Goal: Task Accomplishment & Management: Manage account settings

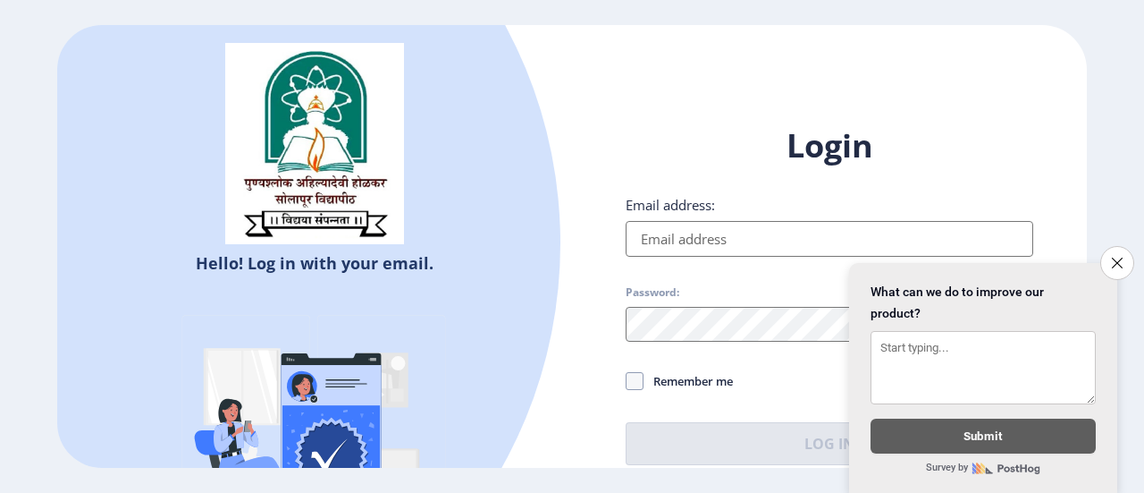
click at [681, 242] on input "Email address:" at bounding box center [830, 239] width 408 height 36
click at [1110, 255] on button "Close survey" at bounding box center [1118, 263] width 38 height 38
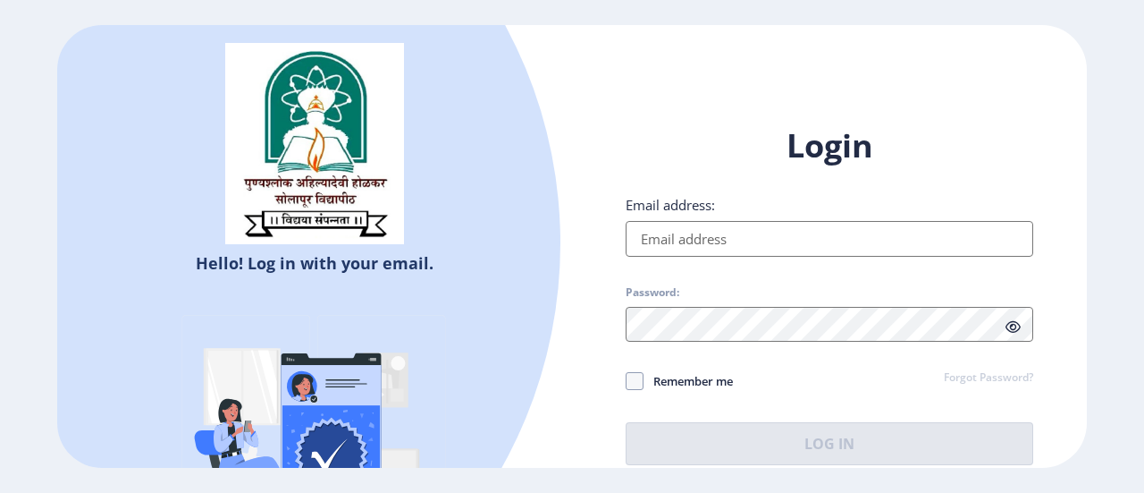
click at [851, 246] on input "Email address:" at bounding box center [830, 239] width 408 height 36
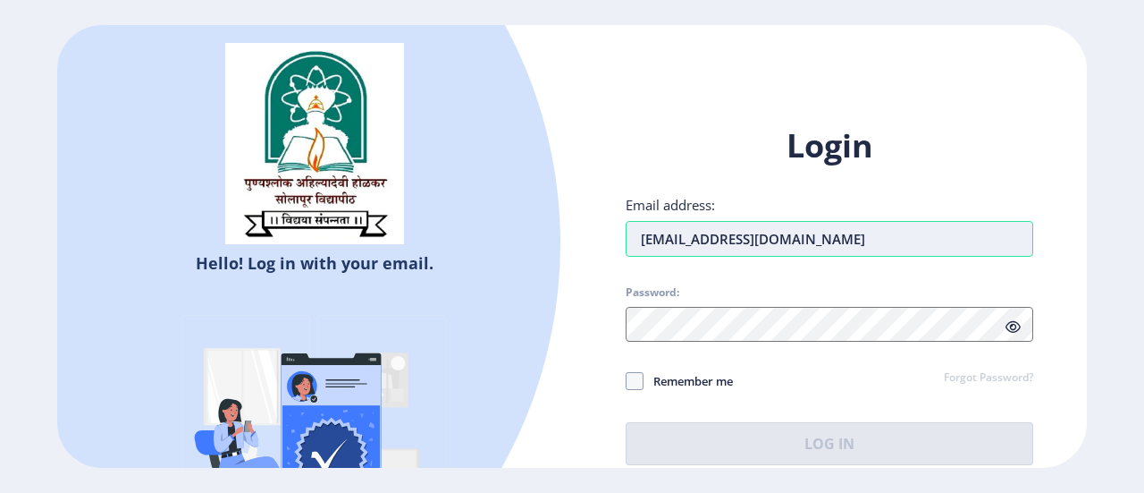
type input "[EMAIL_ADDRESS][DOMAIN_NAME]"
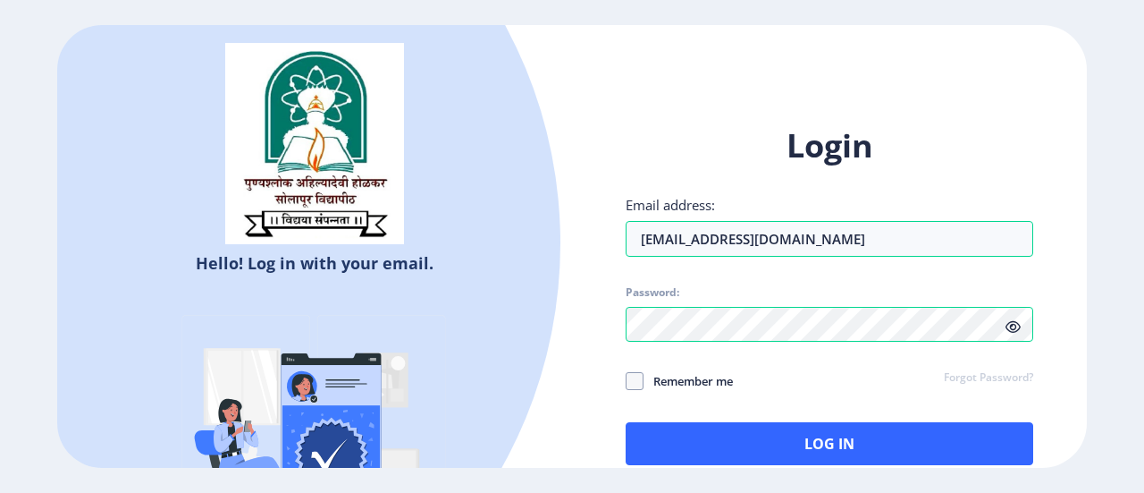
click at [1017, 327] on icon at bounding box center [1013, 326] width 15 height 13
click at [638, 394] on div "Login Email address: [EMAIL_ADDRESS][DOMAIN_NAME] Password: Remember me Forgot …" at bounding box center [830, 294] width 408 height 341
click at [636, 385] on span at bounding box center [635, 381] width 18 height 18
click at [627, 382] on input "Remember me" at bounding box center [626, 381] width 1 height 1
checkbox input "true"
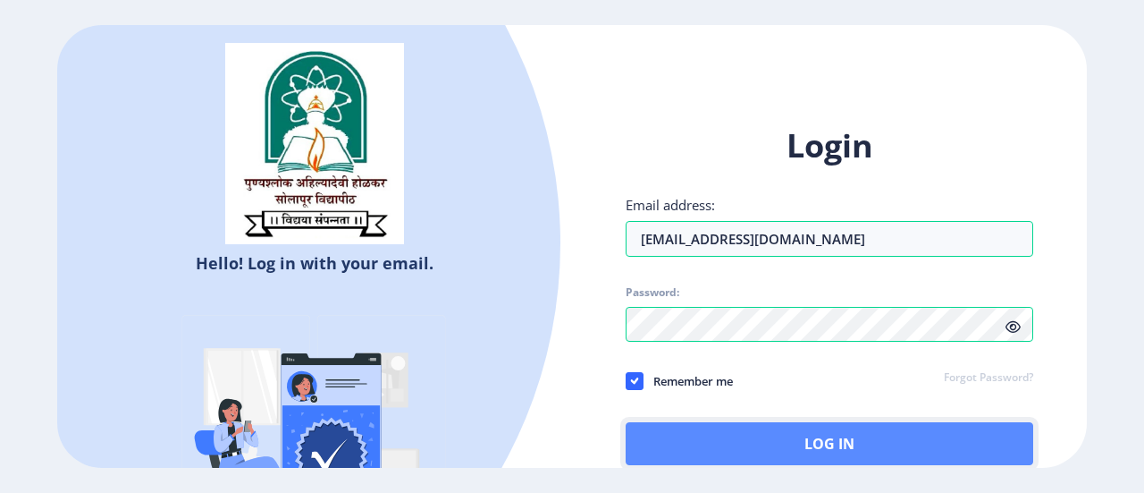
click at [751, 445] on button "Log In" at bounding box center [830, 443] width 408 height 43
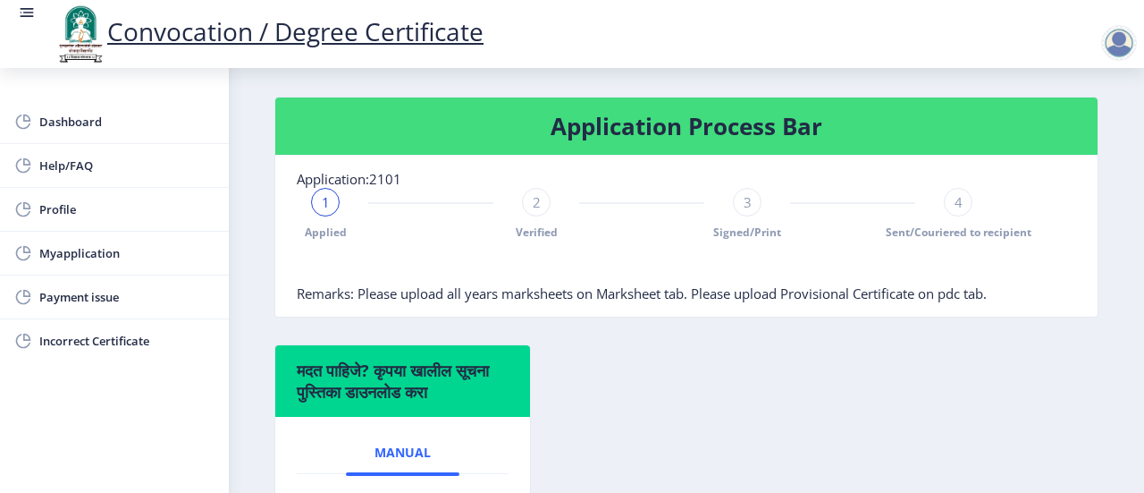
scroll to position [411, 0]
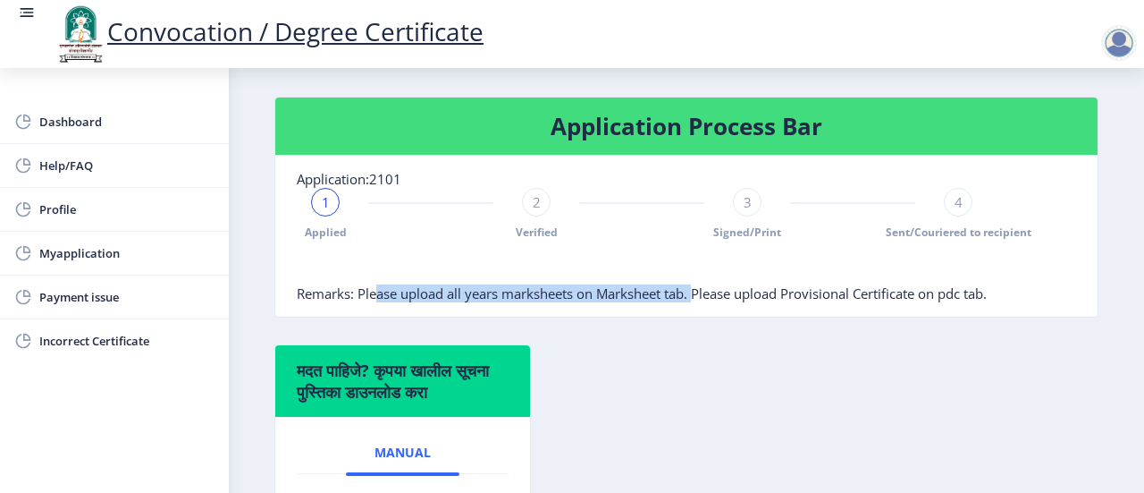
drag, startPoint x: 377, startPoint y: 311, endPoint x: 701, endPoint y: 316, distance: 323.6
click at [701, 302] on span "Remarks: Please upload all years marksheets on Marksheet tab. Please upload Pro…" at bounding box center [642, 293] width 690 height 18
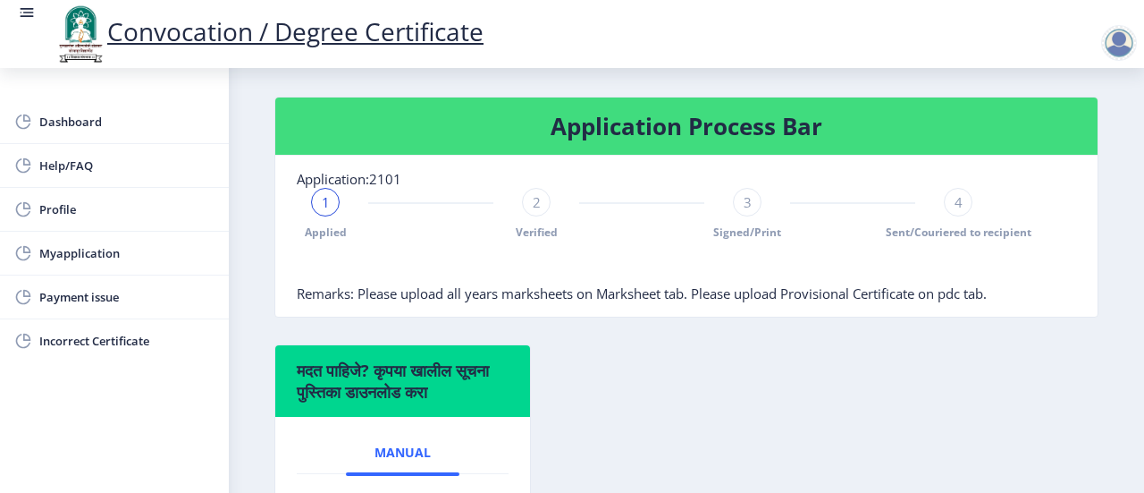
click at [718, 302] on span "Remarks: Please upload all years marksheets on Marksheet tab. Please upload Pro…" at bounding box center [642, 293] width 690 height 18
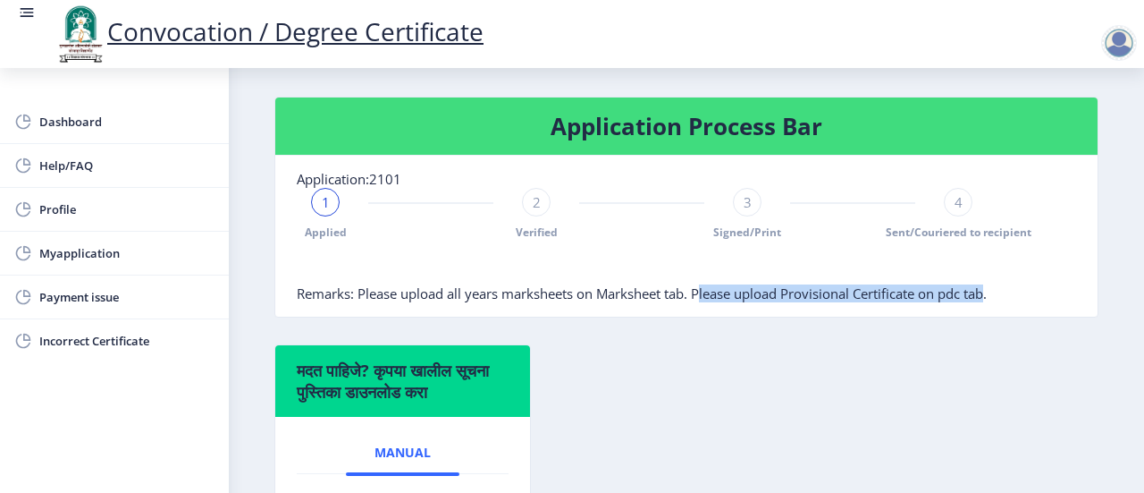
drag, startPoint x: 706, startPoint y: 309, endPoint x: 996, endPoint y: 319, distance: 289.8
click at [996, 316] on nb-card-body "Application:2101 1 Applied 2 Verified 3 Signed/Print 4 Sent/Couriered to recipi…" at bounding box center [686, 236] width 822 height 161
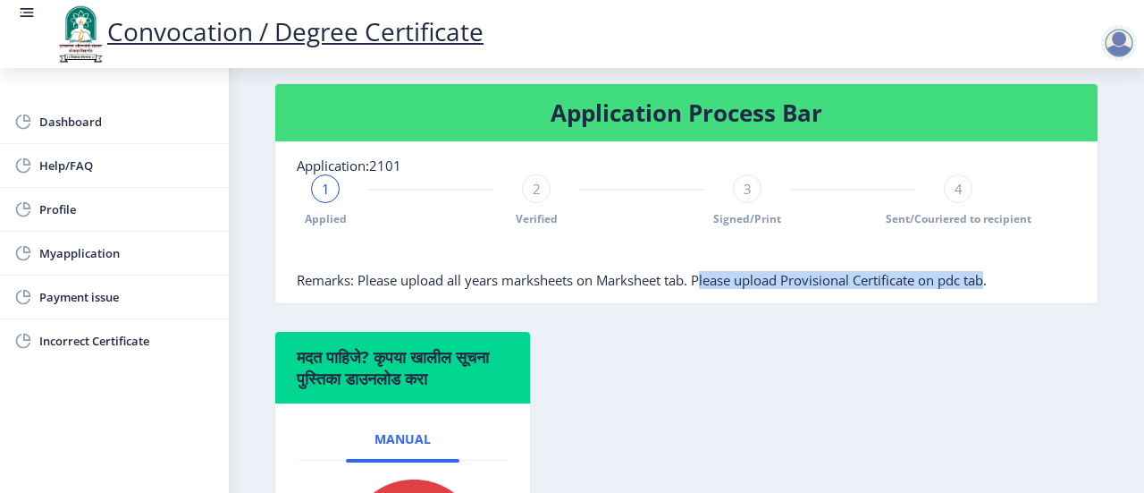
scroll to position [423, 0]
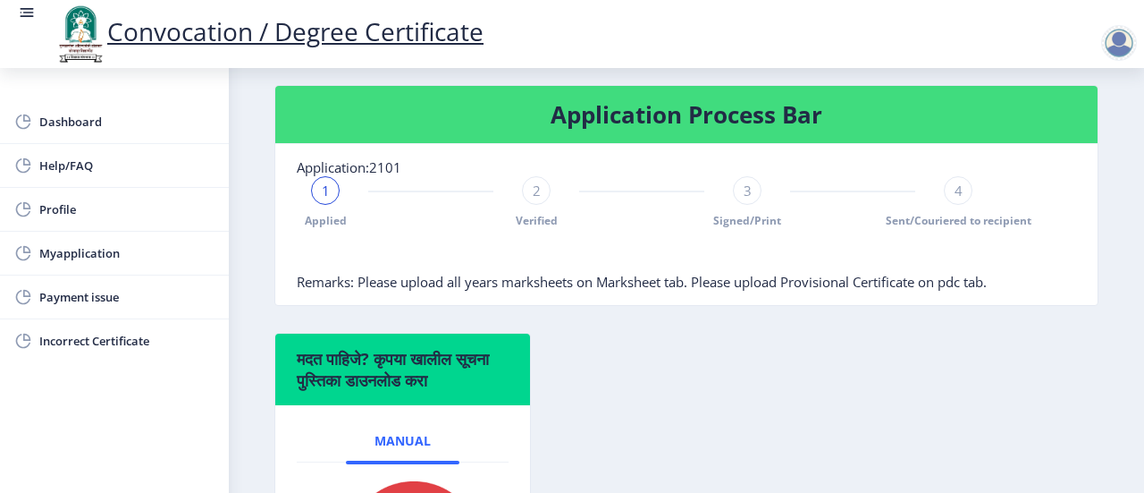
click at [332, 205] on div "1" at bounding box center [325, 190] width 29 height 29
click at [538, 199] on span "2" at bounding box center [537, 190] width 8 height 18
click at [536, 199] on span "2" at bounding box center [537, 190] width 8 height 18
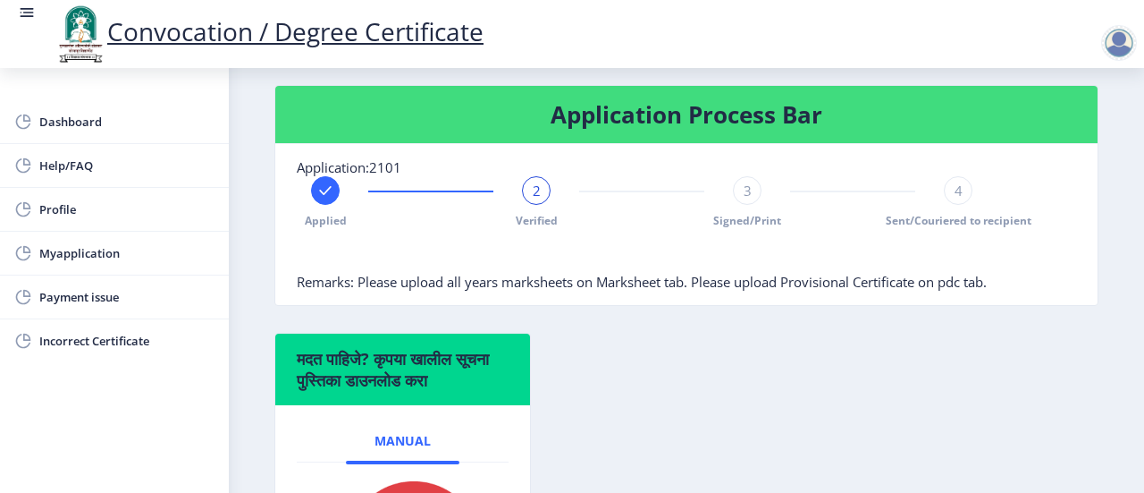
click at [747, 199] on span "3" at bounding box center [748, 190] width 8 height 18
click at [937, 212] on div "Applied Verified 3 Signed/Print 4 Sent/Couriered to recipient" at bounding box center [642, 202] width 690 height 52
click at [955, 199] on span "4" at bounding box center [959, 190] width 8 height 18
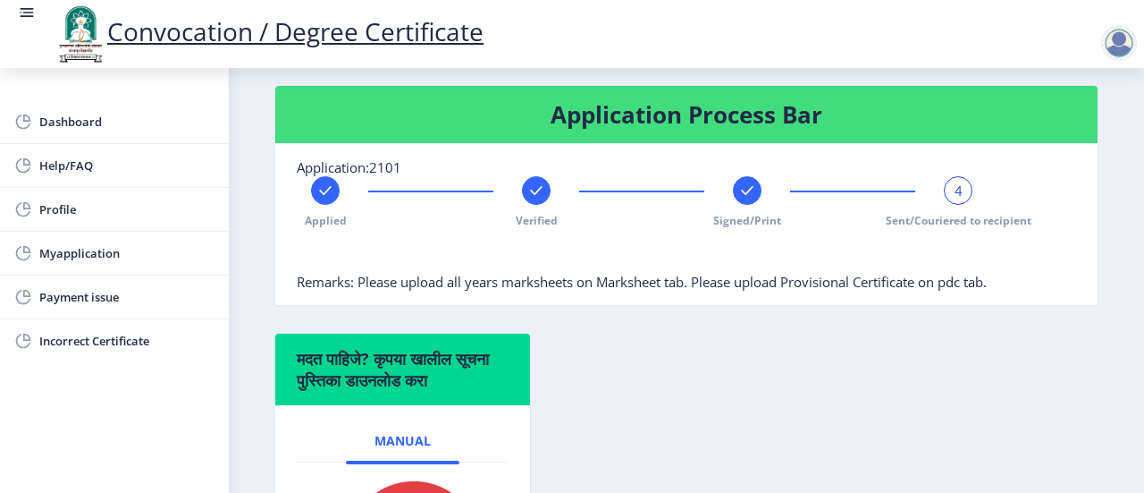
click at [955, 199] on span "4" at bounding box center [959, 190] width 8 height 18
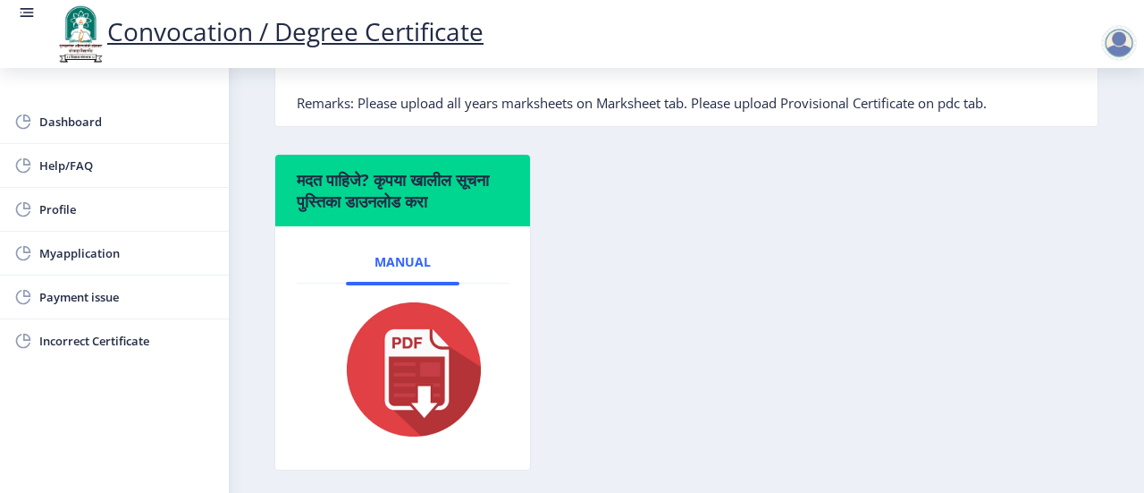
scroll to position [686, 0]
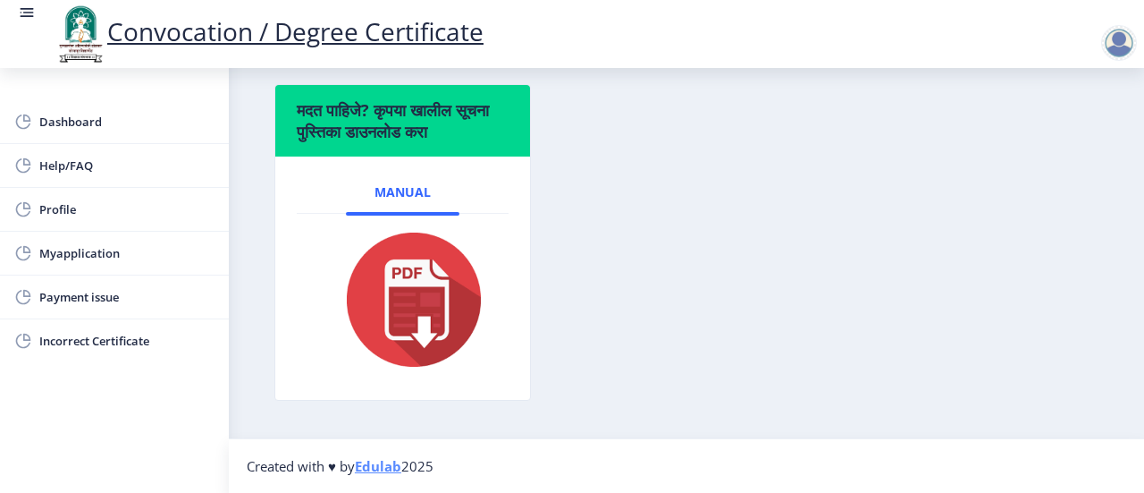
click at [402, 301] on img at bounding box center [402, 299] width 165 height 143
click at [433, 310] on img at bounding box center [402, 299] width 165 height 143
click at [91, 121] on span "Dashboard" at bounding box center [126, 121] width 175 height 21
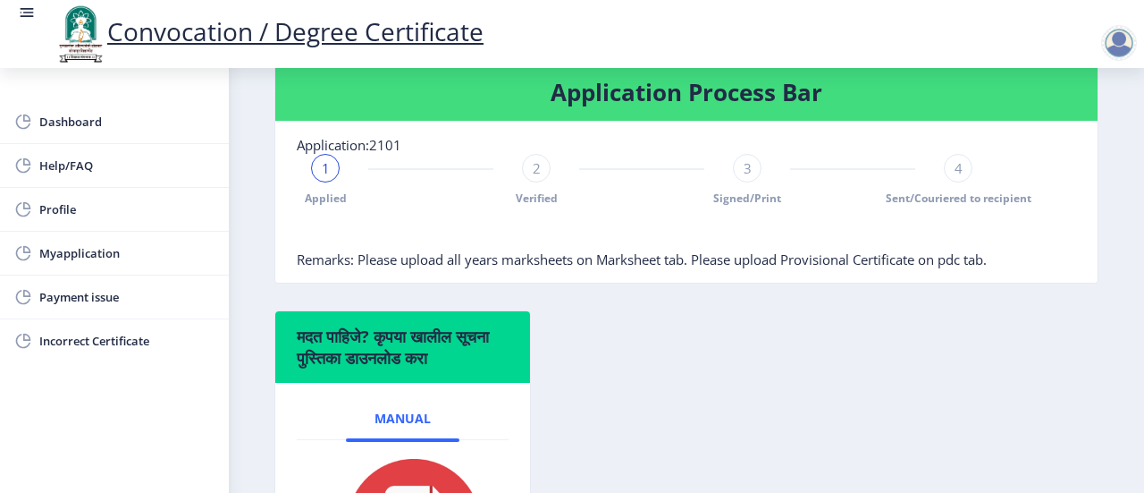
scroll to position [447, 0]
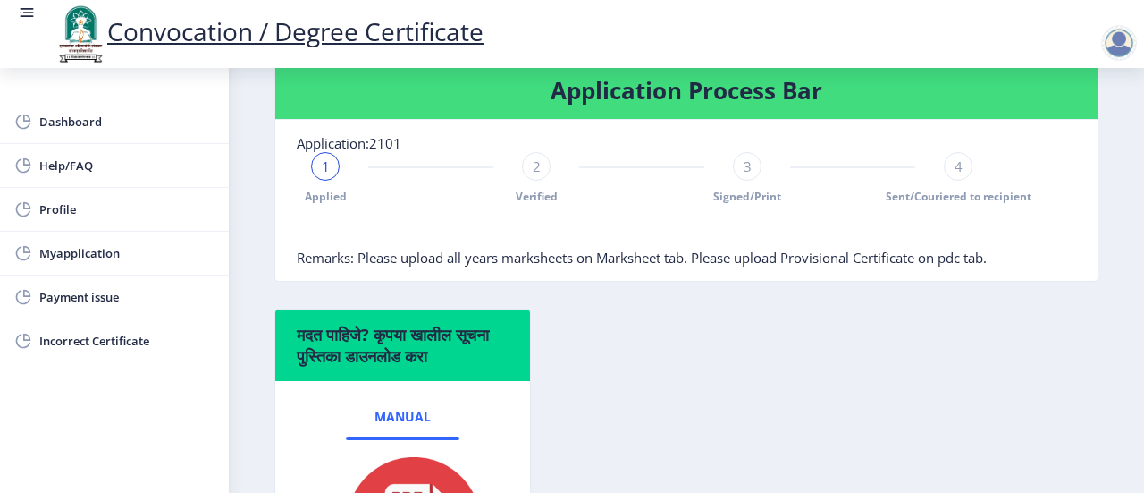
click at [1113, 40] on div at bounding box center [1119, 43] width 36 height 36
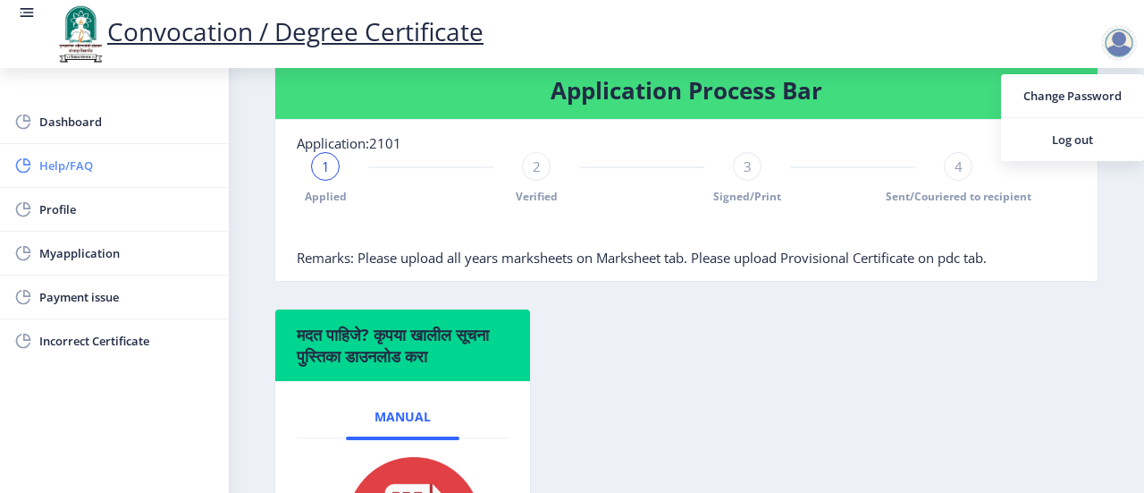
click at [66, 172] on span "Help/FAQ" at bounding box center [126, 165] width 175 height 21
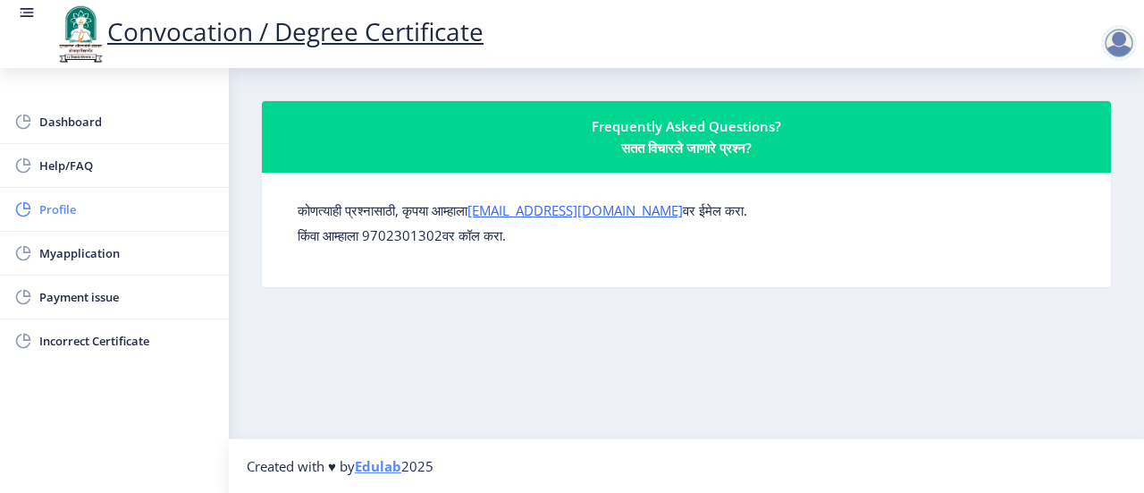
click at [79, 217] on span "Profile" at bounding box center [126, 208] width 175 height 21
select select
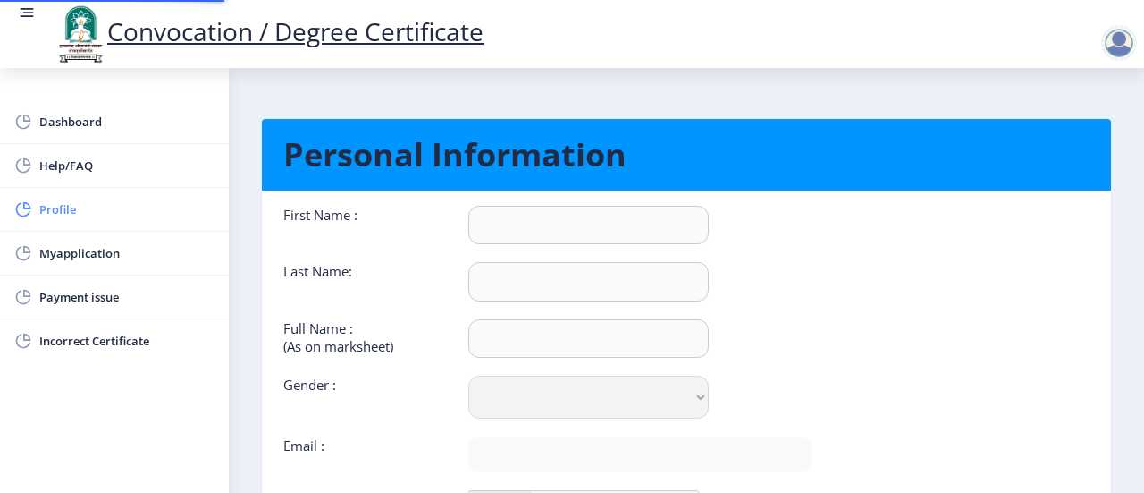
type input "Prashant"
type input "[PERSON_NAME]"
type input "Prashant [PERSON_NAME]"
select select "[DEMOGRAPHIC_DATA]"
type input "[EMAIL_ADDRESS][DOMAIN_NAME]"
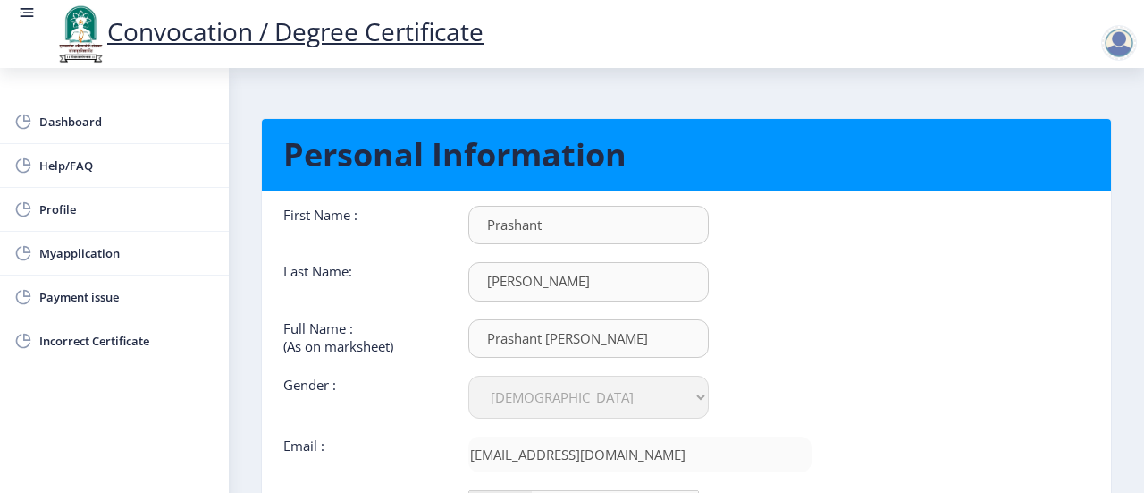
scroll to position [210, 0]
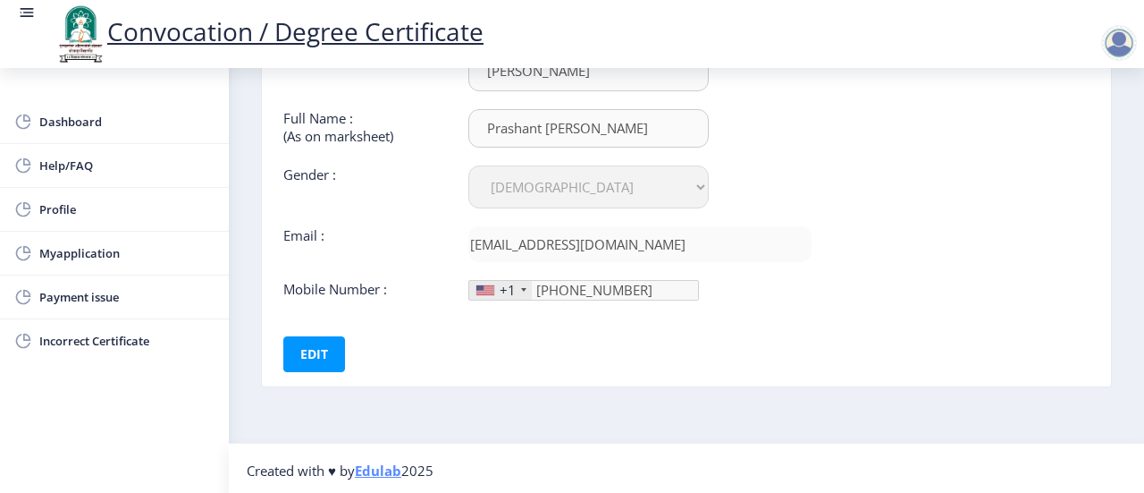
click at [527, 290] on div "+1" at bounding box center [500, 290] width 63 height 19
click at [518, 287] on div "+1" at bounding box center [500, 290] width 63 height 19
click at [517, 287] on div "+1" at bounding box center [500, 290] width 63 height 19
click at [309, 360] on button "Edit" at bounding box center [314, 354] width 62 height 36
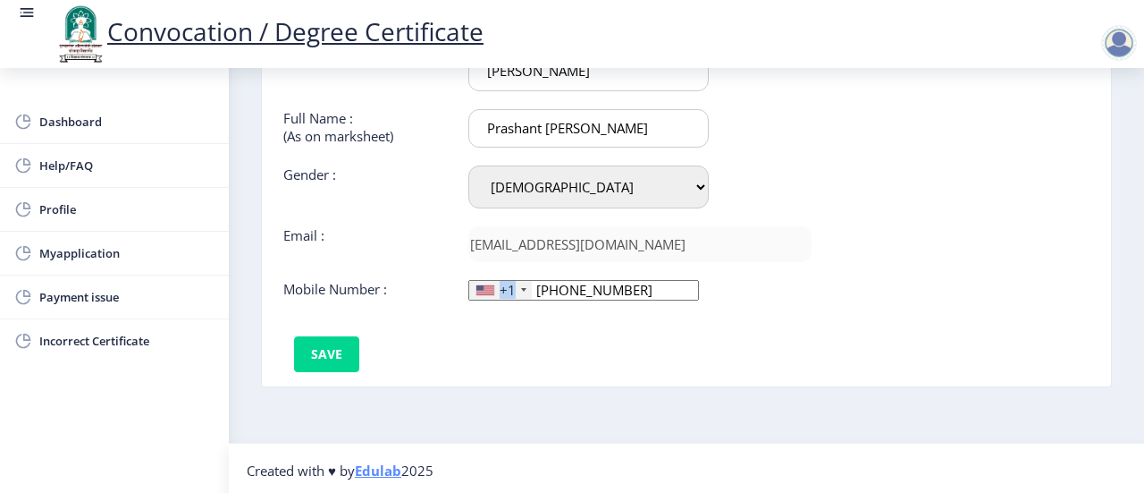
click at [517, 289] on div "+1" at bounding box center [500, 290] width 63 height 19
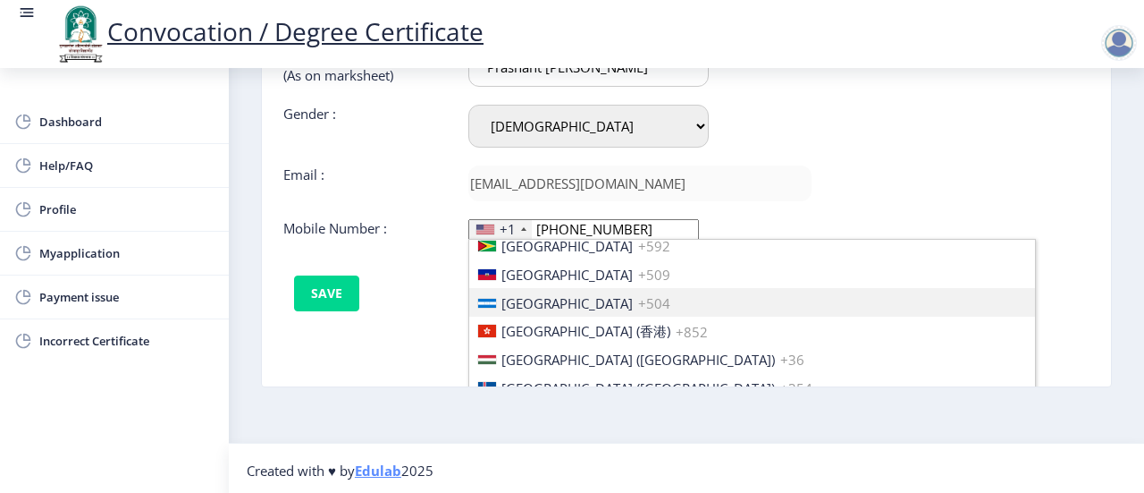
scroll to position [92, 0]
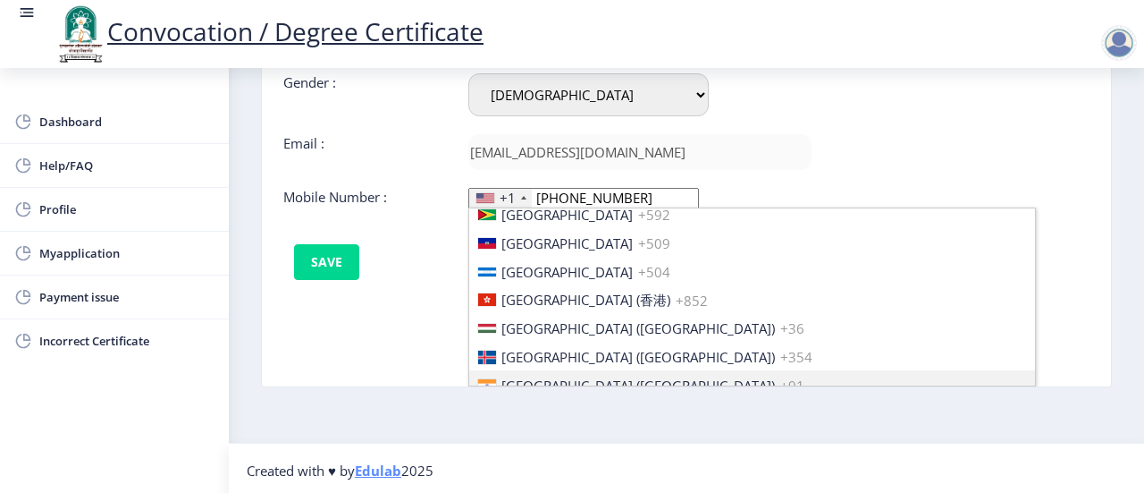
click at [780, 376] on span "+91" at bounding box center [792, 385] width 24 height 18
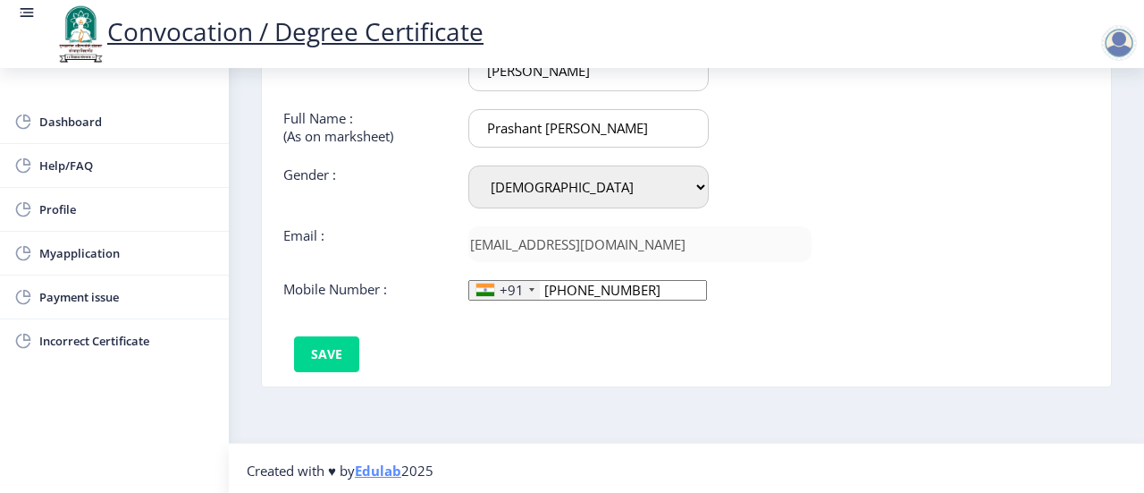
scroll to position [1, 0]
drag, startPoint x: 629, startPoint y: 286, endPoint x: 506, endPoint y: 302, distance: 124.4
click at [506, 302] on div "First Name : [PERSON_NAME] Last Name: [PERSON_NAME] Full Name : (As on markshee…" at bounding box center [547, 184] width 555 height 376
drag, startPoint x: 545, startPoint y: 286, endPoint x: 579, endPoint y: 287, distance: 34.0
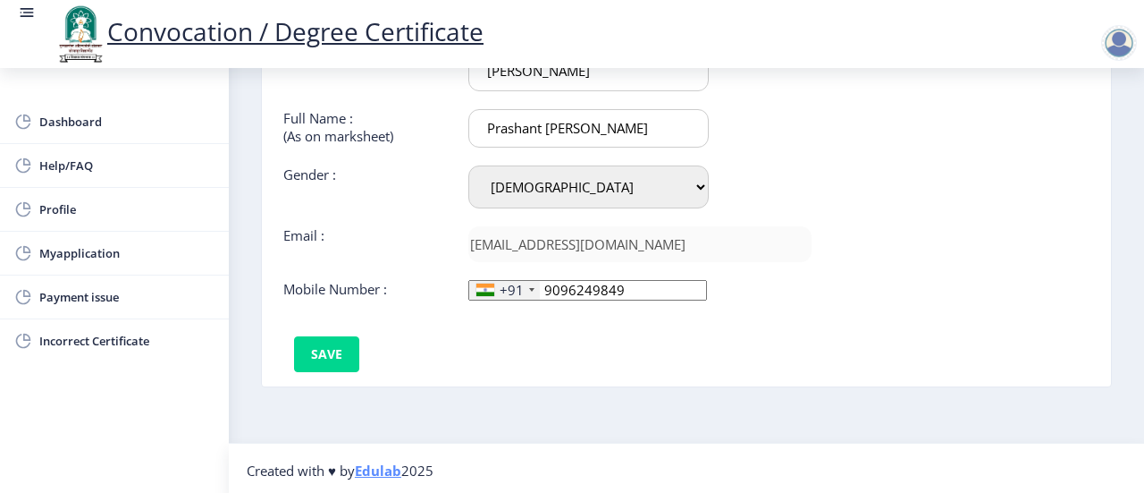
click at [579, 287] on input "9096249849" at bounding box center [587, 290] width 239 height 21
type input "9096249849"
click at [327, 341] on button "Save" at bounding box center [326, 354] width 65 height 36
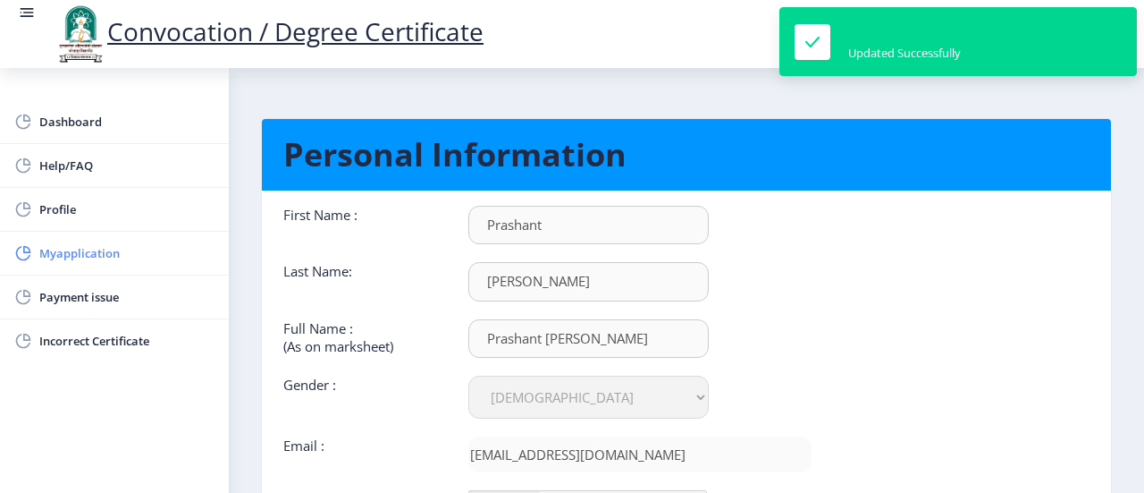
click at [61, 255] on span "Myapplication" at bounding box center [126, 252] width 175 height 21
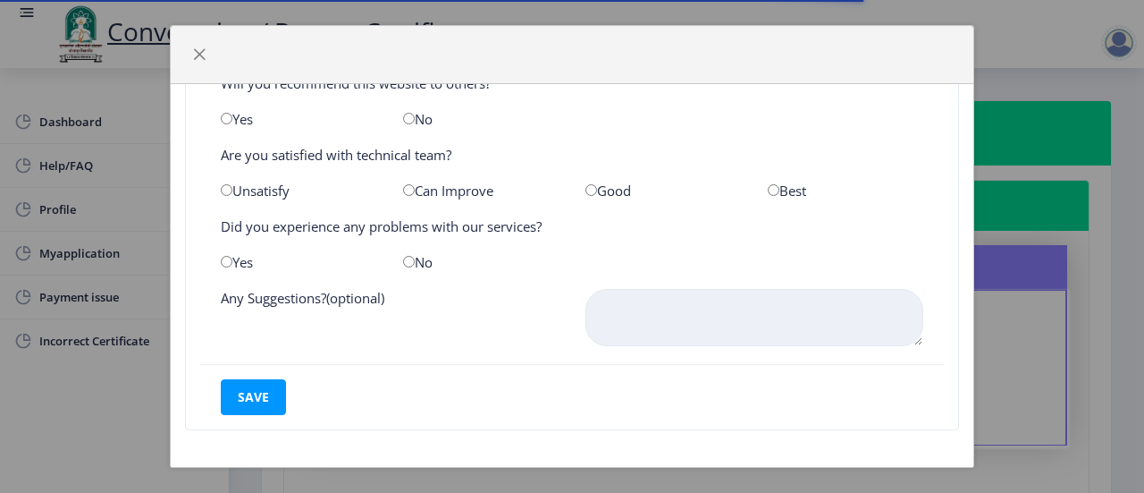
scroll to position [161, 0]
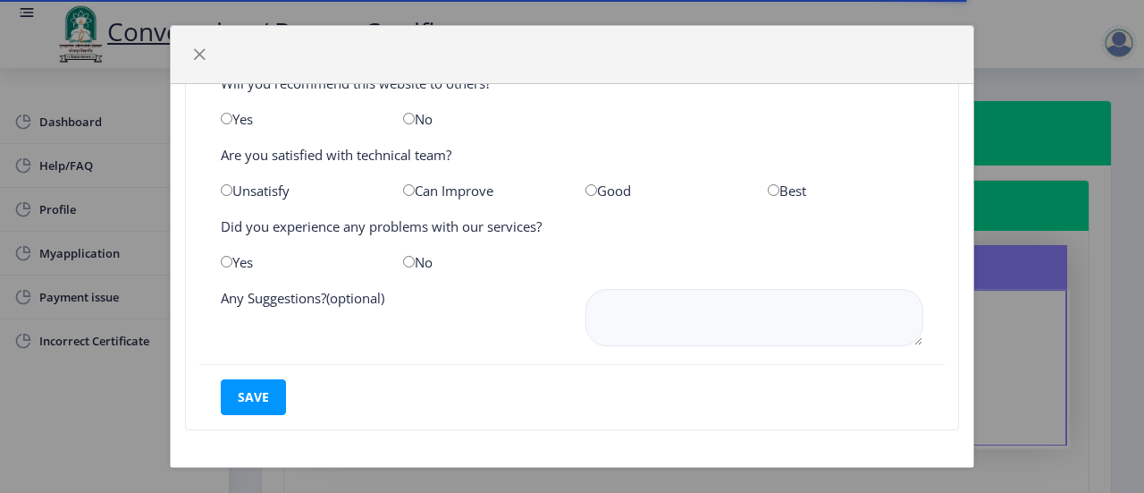
click at [1072, 236] on div "We would like your feedback to improve our website How satisfied are you with t…" at bounding box center [572, 246] width 1144 height 493
click at [206, 48] on span "button" at bounding box center [199, 54] width 14 height 14
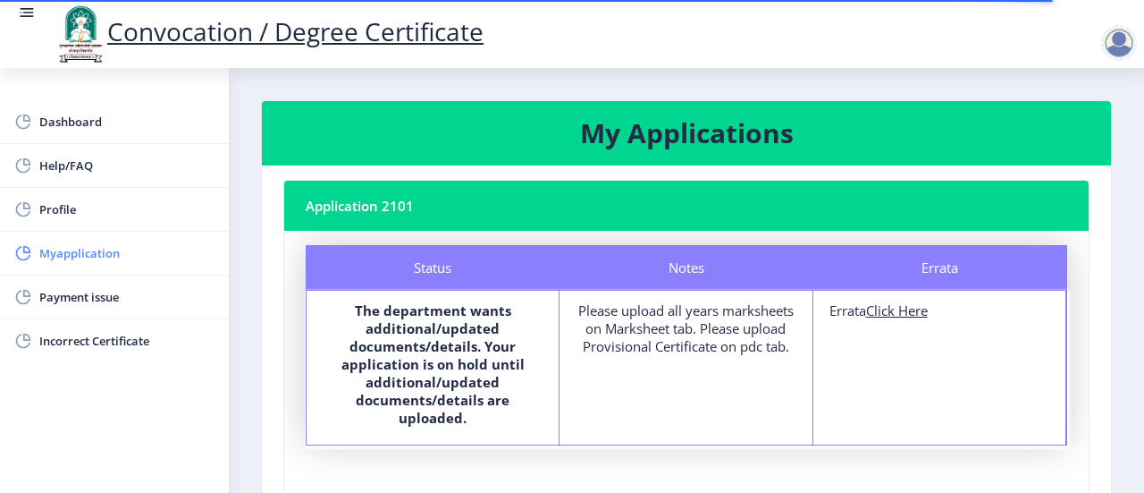
click at [77, 248] on span "Myapplication" at bounding box center [126, 252] width 175 height 21
click at [70, 295] on span "Payment issue" at bounding box center [126, 296] width 175 height 21
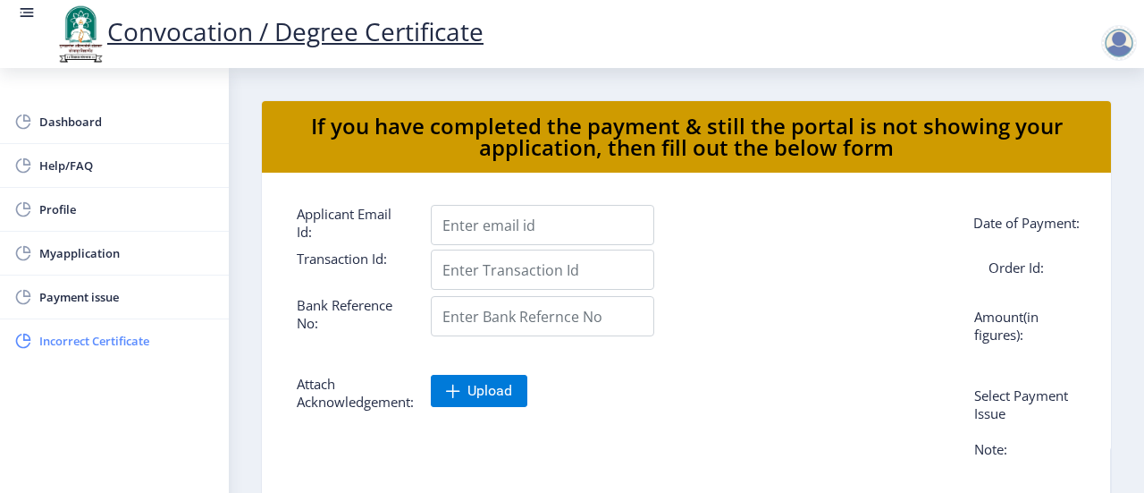
click at [100, 337] on span "Incorrect Certificate" at bounding box center [126, 340] width 175 height 21
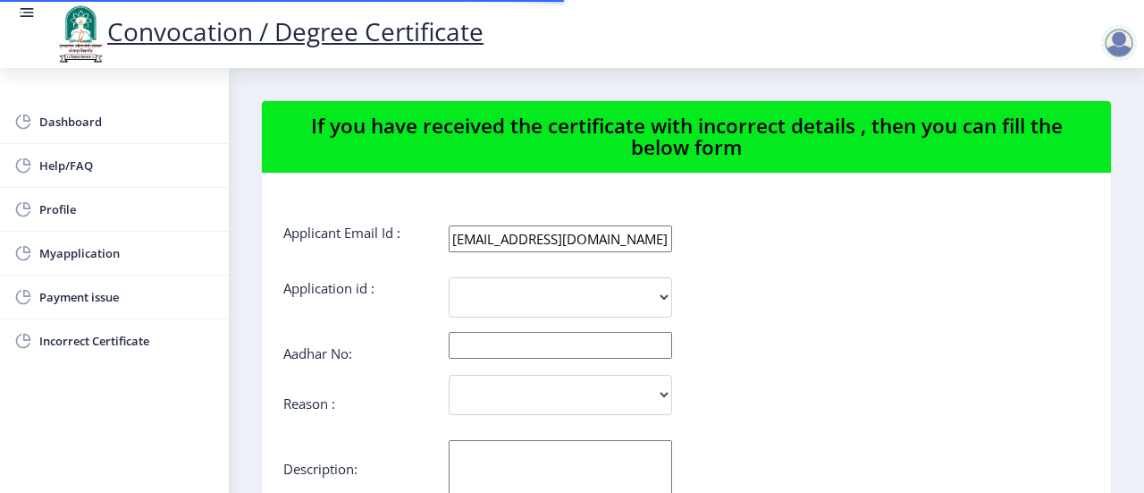
select select
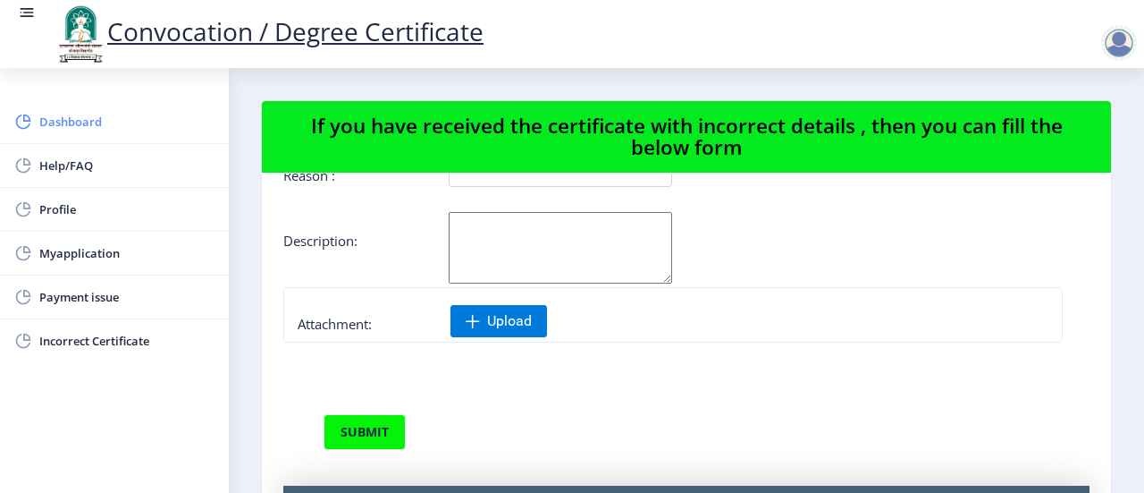
click at [112, 122] on span "Dashboard" at bounding box center [126, 121] width 175 height 21
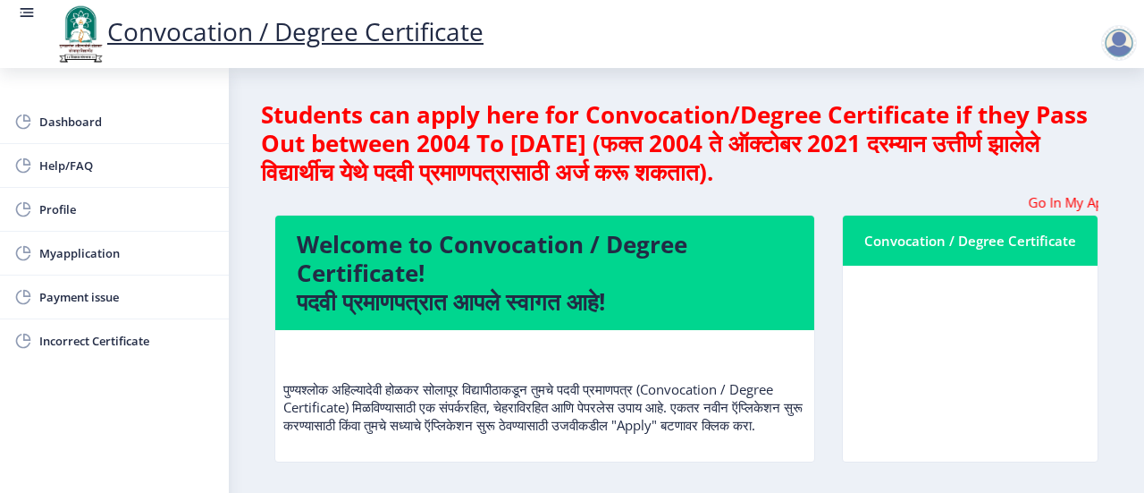
click at [930, 249] on div "Convocation / Degree Certificate" at bounding box center [970, 240] width 212 height 21
click at [796, 204] on marquee "Go In My Application Tab and check the status of Errata" at bounding box center [686, 202] width 824 height 18
click at [401, 107] on h4 "Students can apply here for Convocation/Degree Certificate if they Pass Out bet…" at bounding box center [686, 143] width 851 height 86
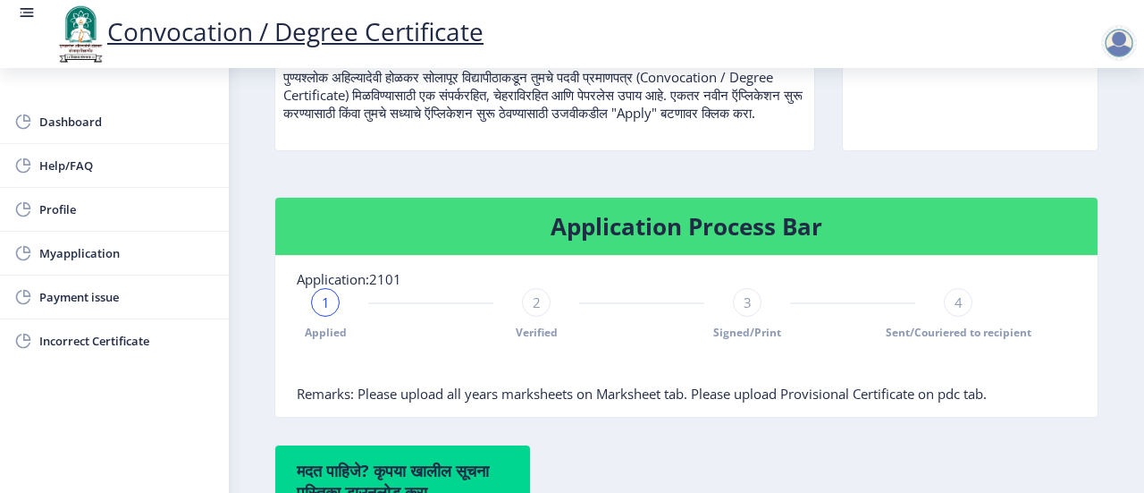
scroll to position [447, 0]
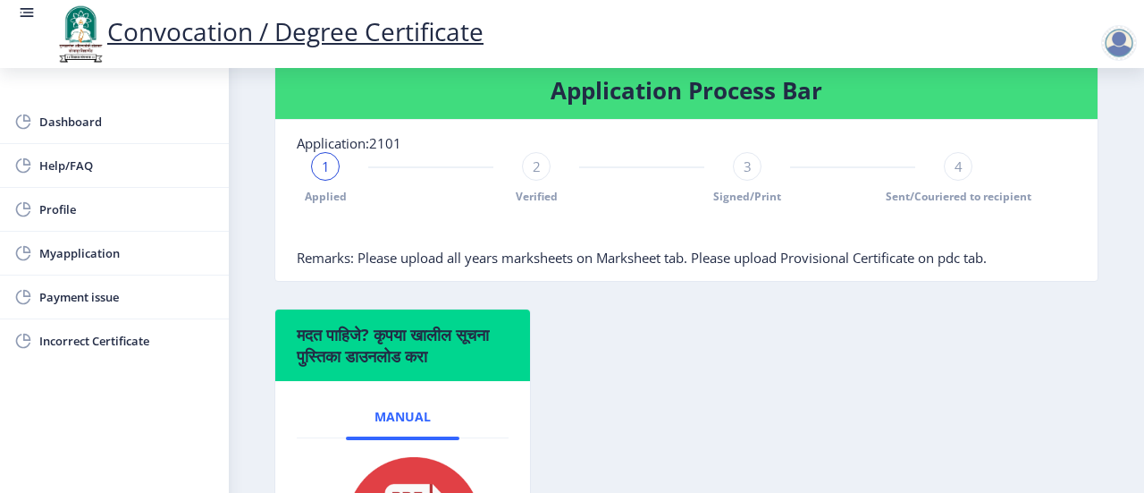
click at [325, 174] on span "1" at bounding box center [326, 166] width 8 height 18
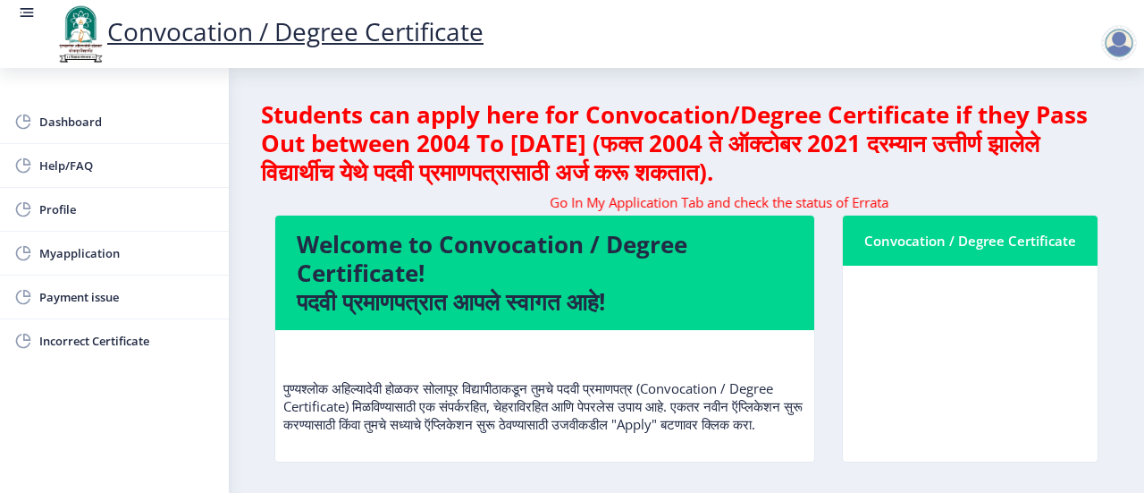
click at [1116, 42] on div at bounding box center [1119, 43] width 36 height 36
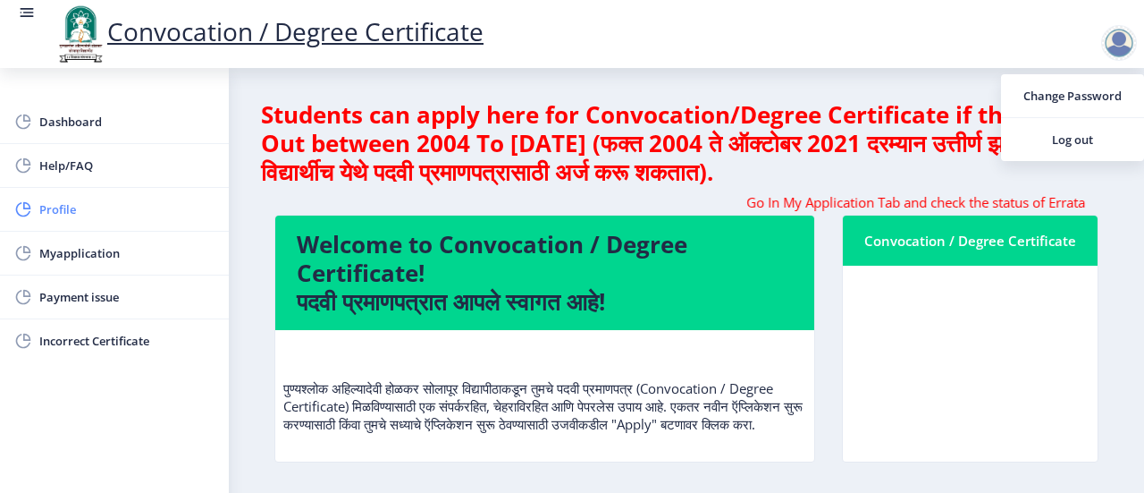
click at [77, 213] on span "Profile" at bounding box center [126, 208] width 175 height 21
select select
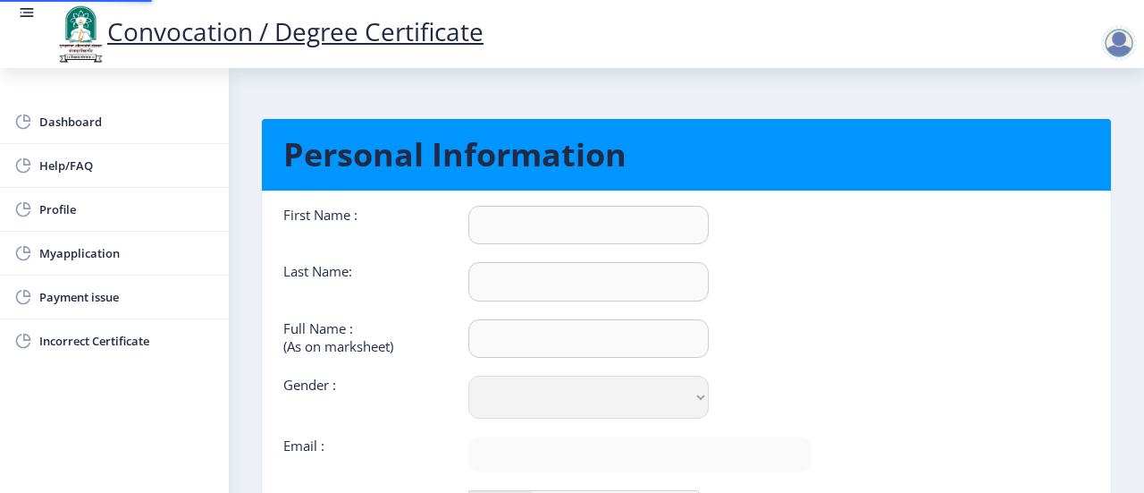
type input "Prashant"
type input "[PERSON_NAME]"
type input "Prashant [PERSON_NAME]"
select select "[DEMOGRAPHIC_DATA]"
type input "[EMAIL_ADDRESS][DOMAIN_NAME]"
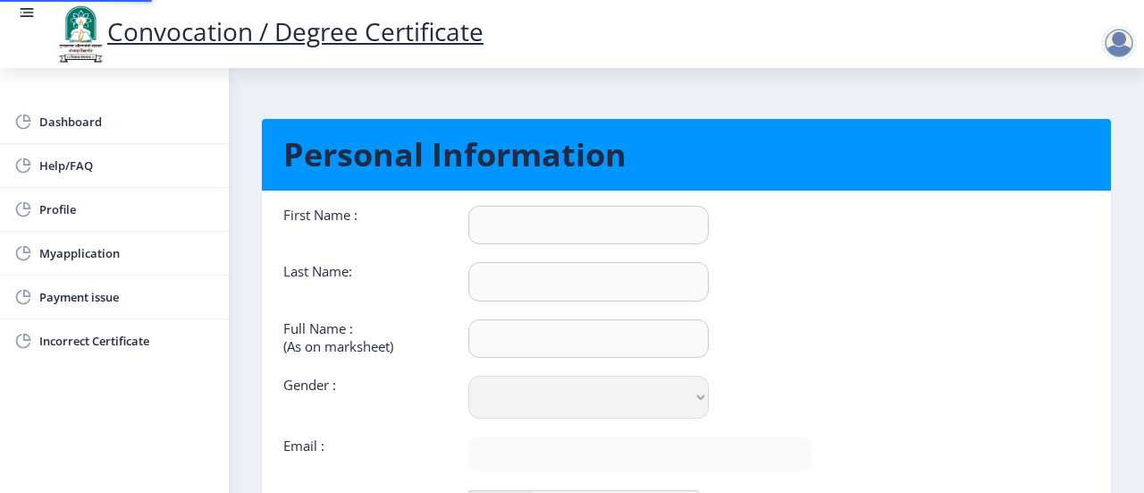
type input "9096249849"
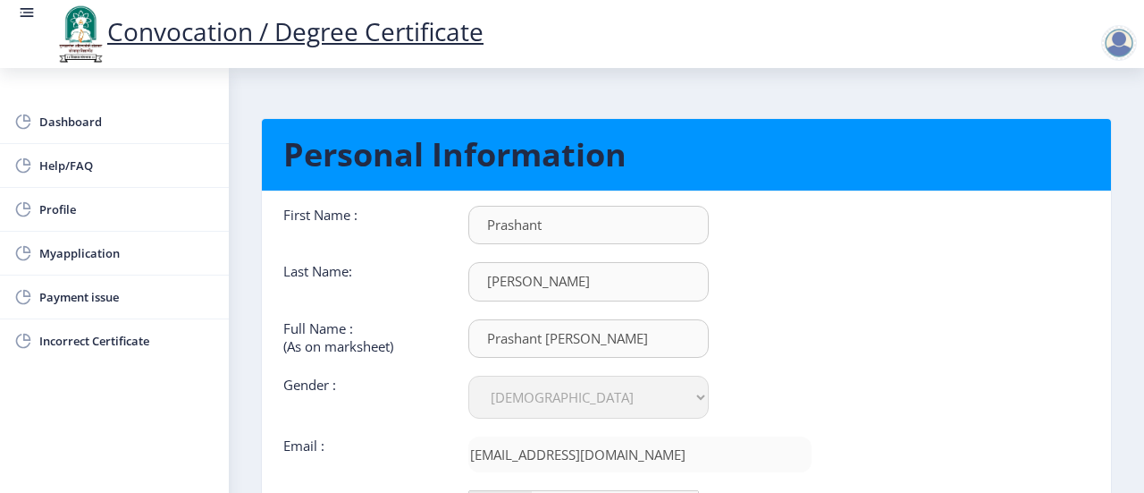
click at [262, 39] on link "Convocation / Degree Certificate" at bounding box center [269, 31] width 430 height 34
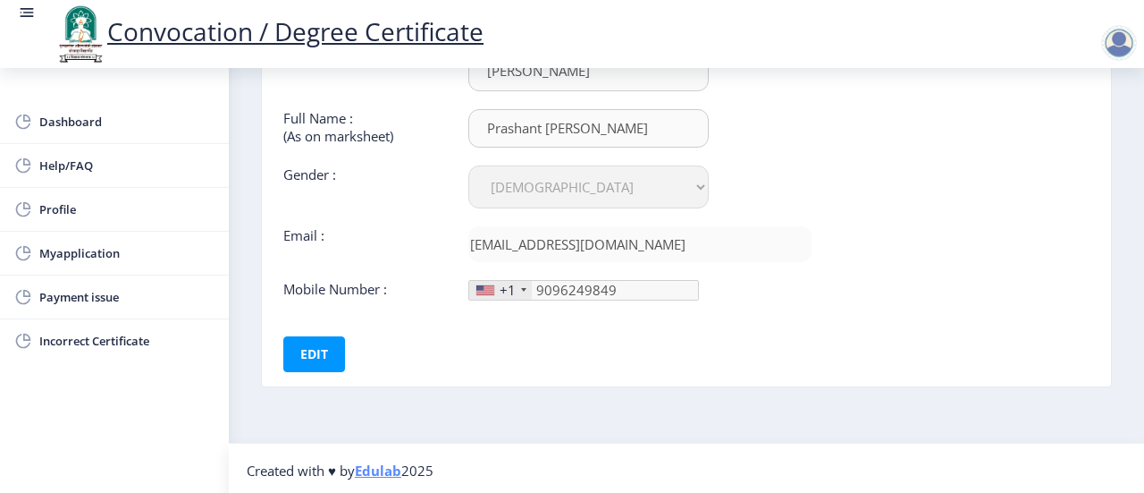
click at [506, 290] on div "+1" at bounding box center [508, 290] width 16 height 18
click at [313, 358] on button "Edit" at bounding box center [314, 354] width 62 height 36
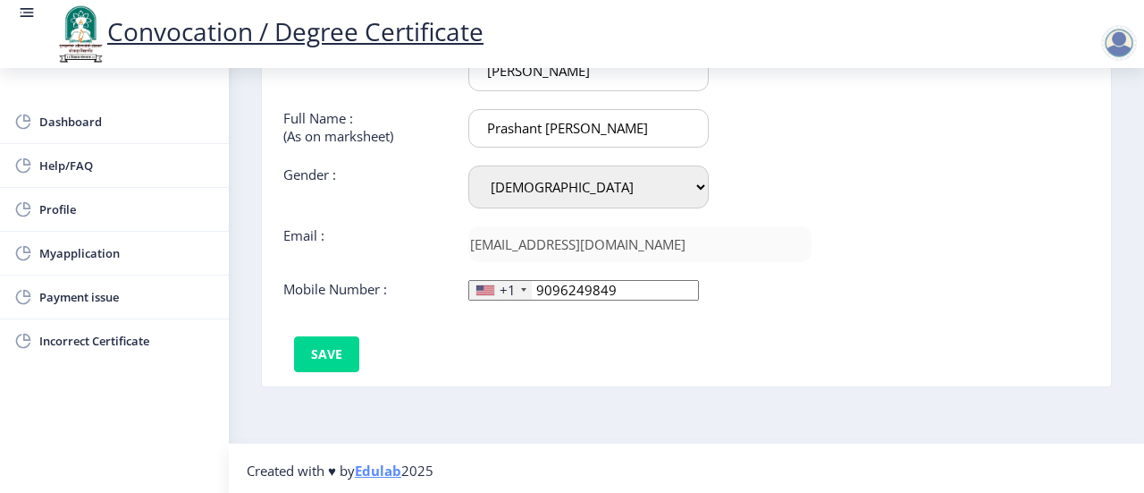
click at [1123, 46] on div at bounding box center [1119, 43] width 36 height 36
click at [1063, 131] on span "Log out" at bounding box center [1072, 139] width 114 height 21
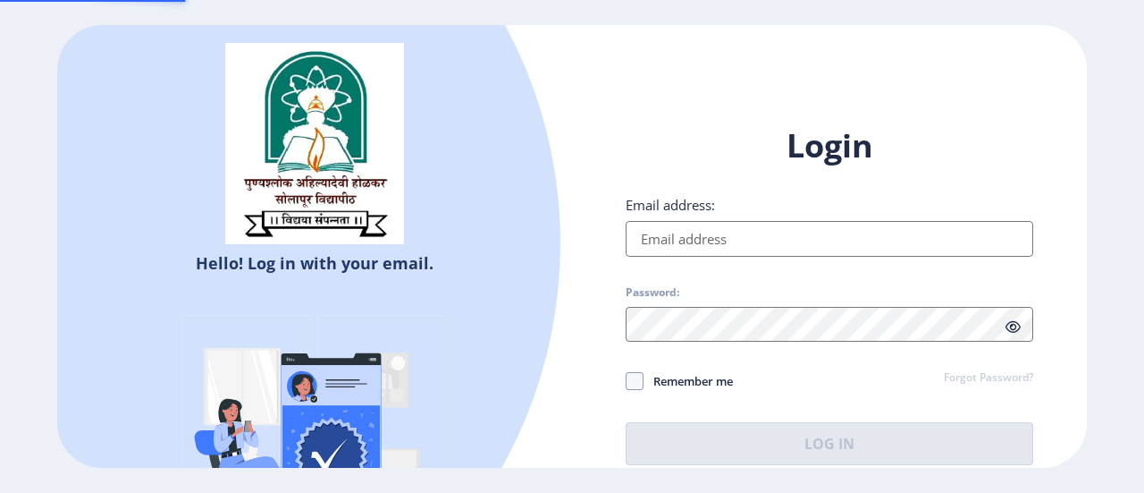
type input "[EMAIL_ADDRESS][DOMAIN_NAME]"
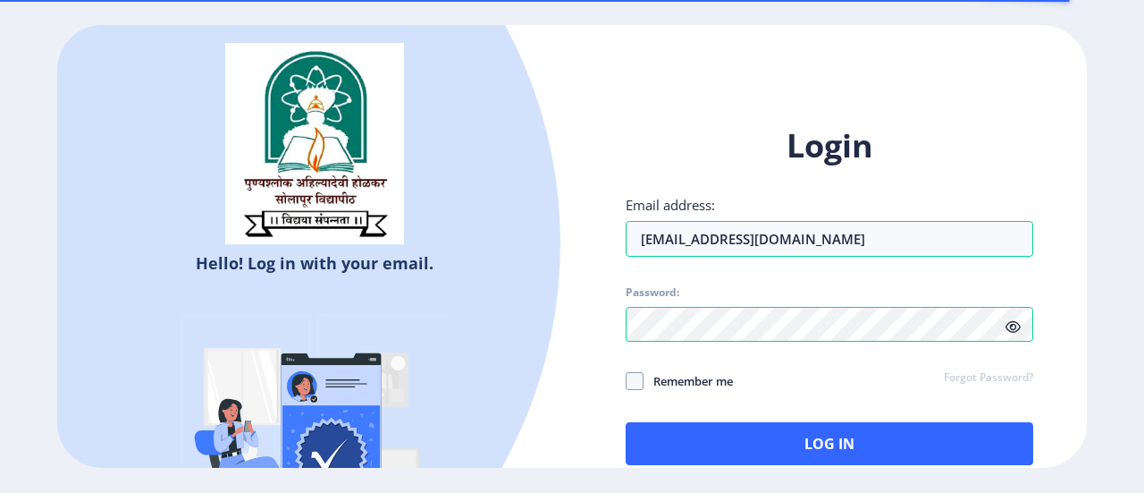
click at [661, 385] on span "Remember me" at bounding box center [688, 380] width 89 height 21
click at [627, 382] on input "Remember me" at bounding box center [626, 381] width 1 height 1
checkbox input "true"
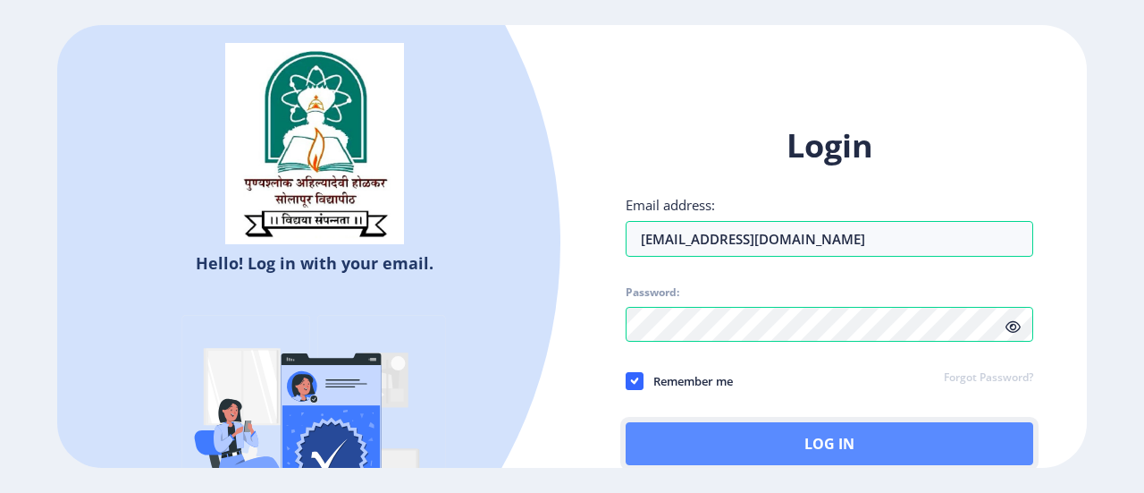
click at [691, 425] on button "Log In" at bounding box center [830, 443] width 408 height 43
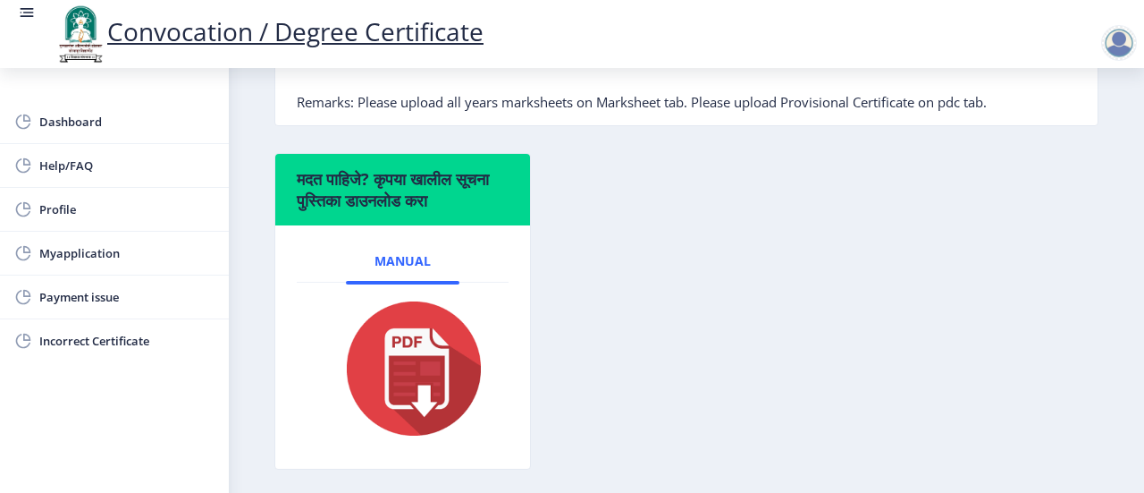
scroll to position [508, 0]
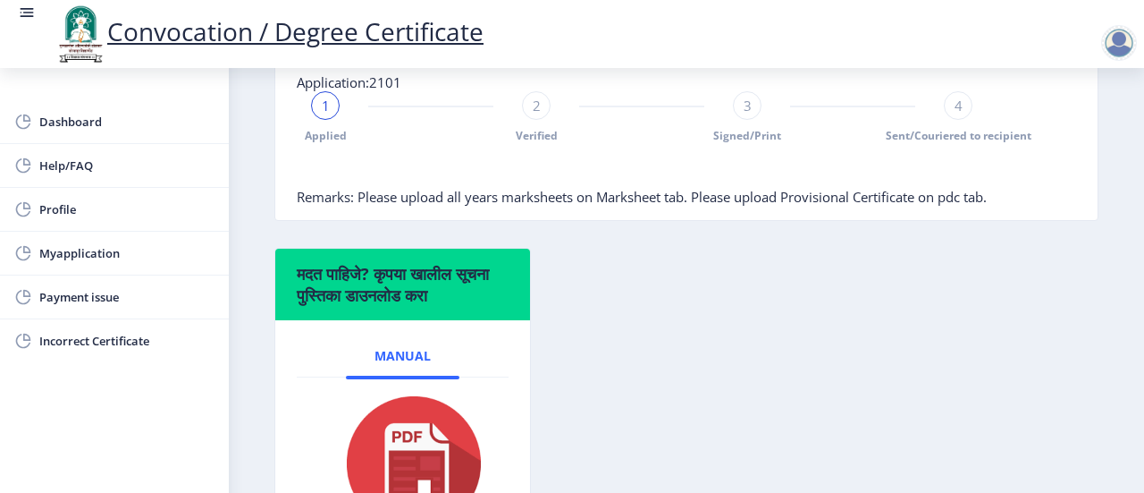
click at [332, 120] on div "1" at bounding box center [325, 105] width 29 height 29
click at [537, 114] on span "2" at bounding box center [537, 106] width 8 height 18
click at [728, 120] on div "Applied 2 Verified 3 Signed/Print 4 Sent/Couriered to recipient" at bounding box center [642, 117] width 690 height 52
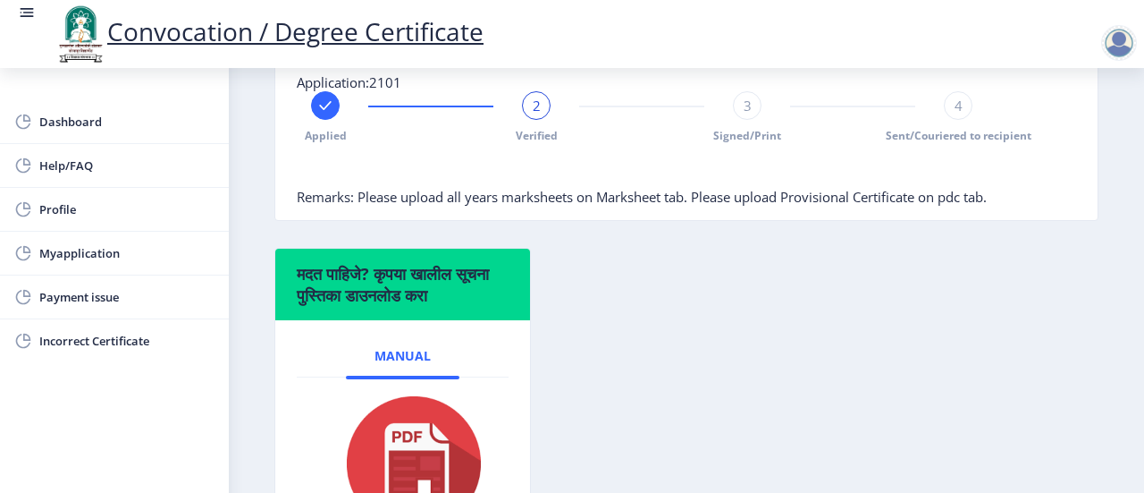
click at [735, 120] on div "3" at bounding box center [747, 105] width 29 height 29
click at [955, 120] on div "4" at bounding box center [958, 105] width 29 height 29
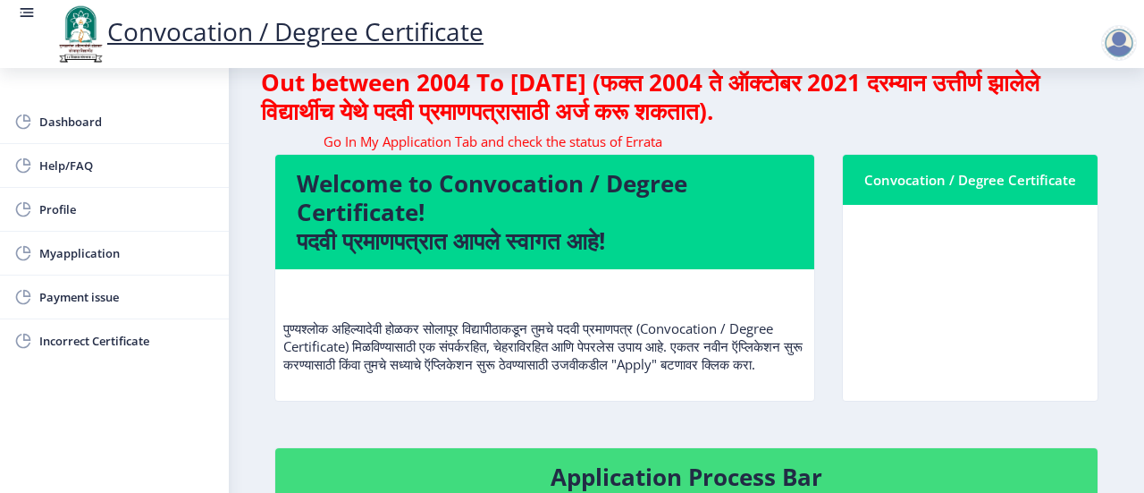
drag, startPoint x: 661, startPoint y: 162, endPoint x: 443, endPoint y: 269, distance: 243.0
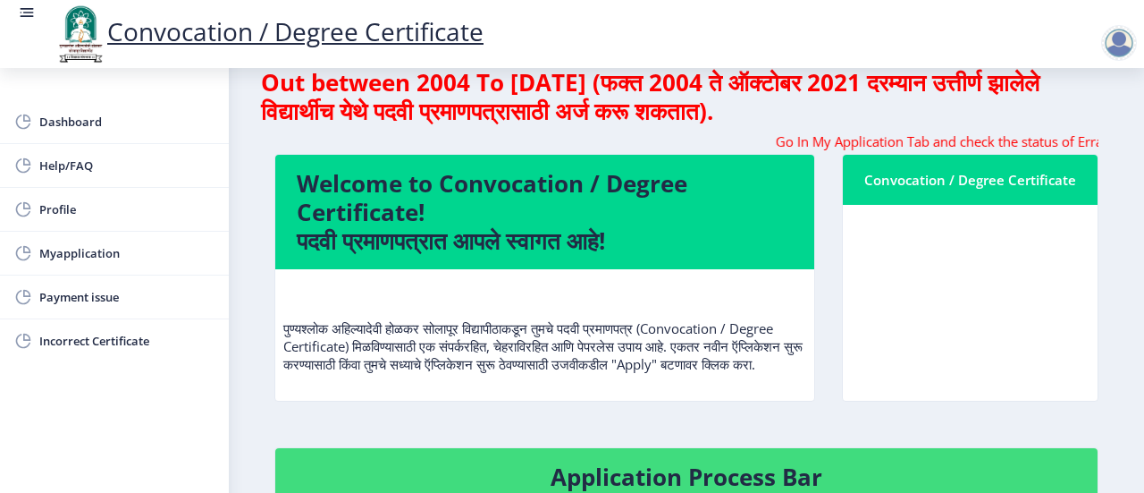
click at [443, 269] on nb-card "Welcome to Convocation / Degree Certificate! पदवी प्रमाणपत्रात आपले स्वागत आहे!…" at bounding box center [544, 278] width 541 height 248
click at [424, 312] on p "पुण्यश्लोक अहिल्यादेवी होळकर सोलापूर विद्यापीठाकडून तुमचे पदवी प्रमाणपत्र (Conv…" at bounding box center [544, 327] width 523 height 89
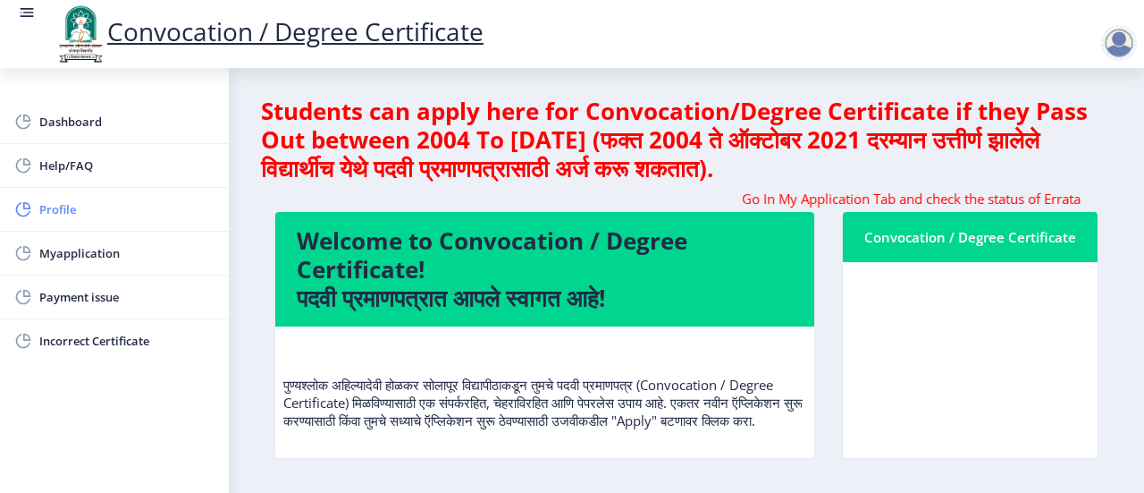
scroll to position [0, 0]
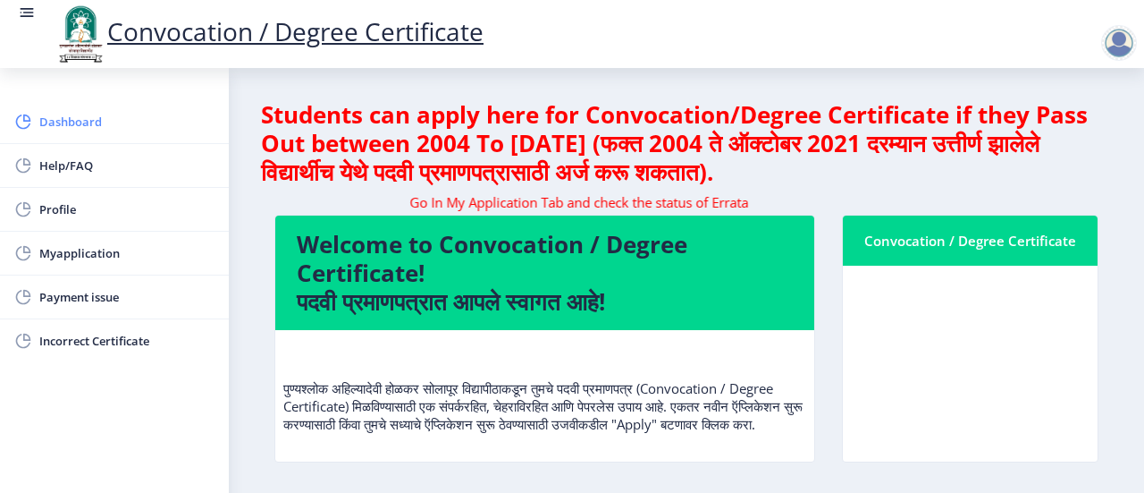
click at [84, 117] on span "Dashboard" at bounding box center [126, 121] width 175 height 21
click at [79, 158] on span "Help/FAQ" at bounding box center [126, 165] width 175 height 21
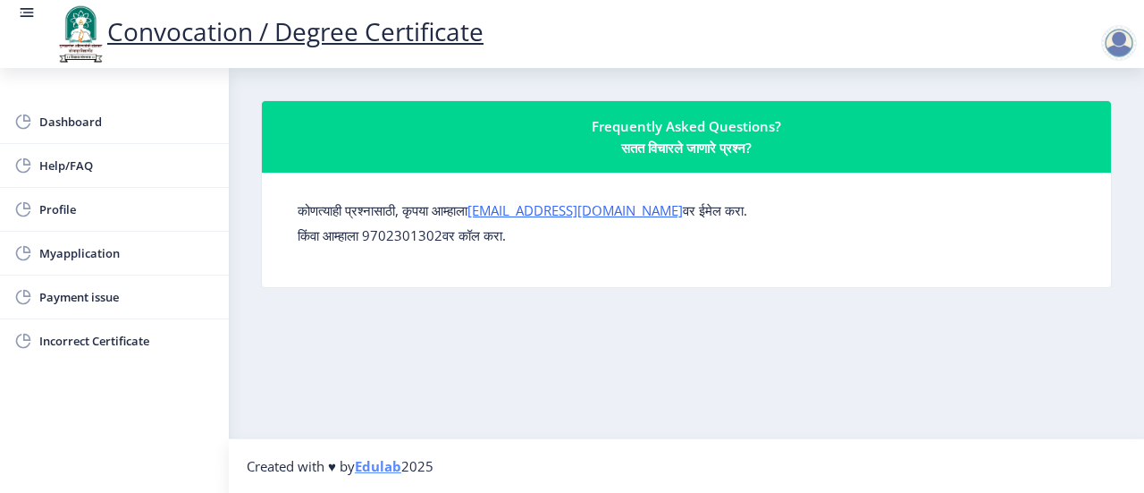
drag, startPoint x: 381, startPoint y: 264, endPoint x: 328, endPoint y: 324, distance: 80.5
click at [328, 324] on nb-layout-column "Frequently Asked Questions? सतत विचारले जाणारे प्रश्न? कोणत्याही प्रश्नासाठी, क…" at bounding box center [686, 253] width 915 height 370
click at [125, 128] on span "Dashboard" at bounding box center [126, 121] width 175 height 21
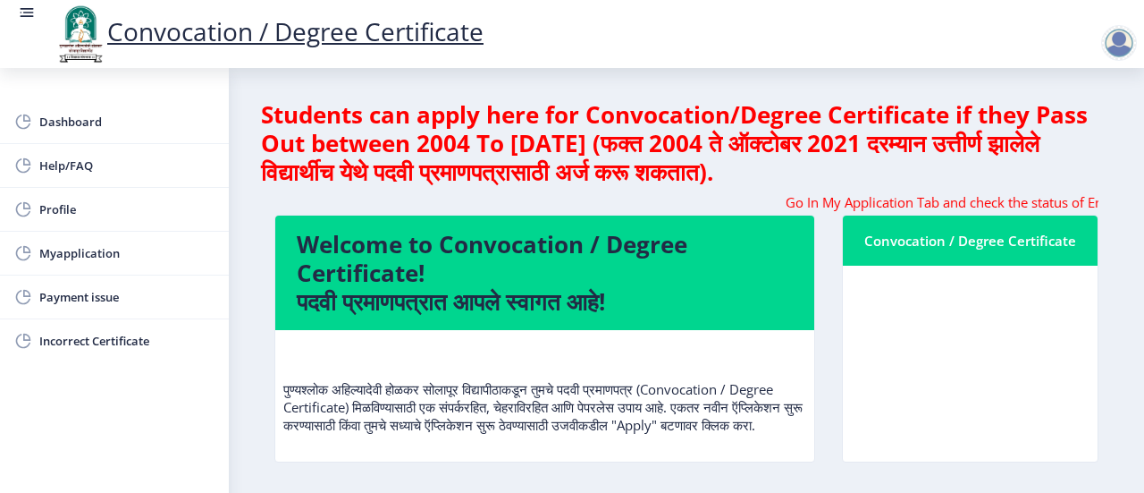
click at [1106, 46] on div at bounding box center [1119, 43] width 36 height 36
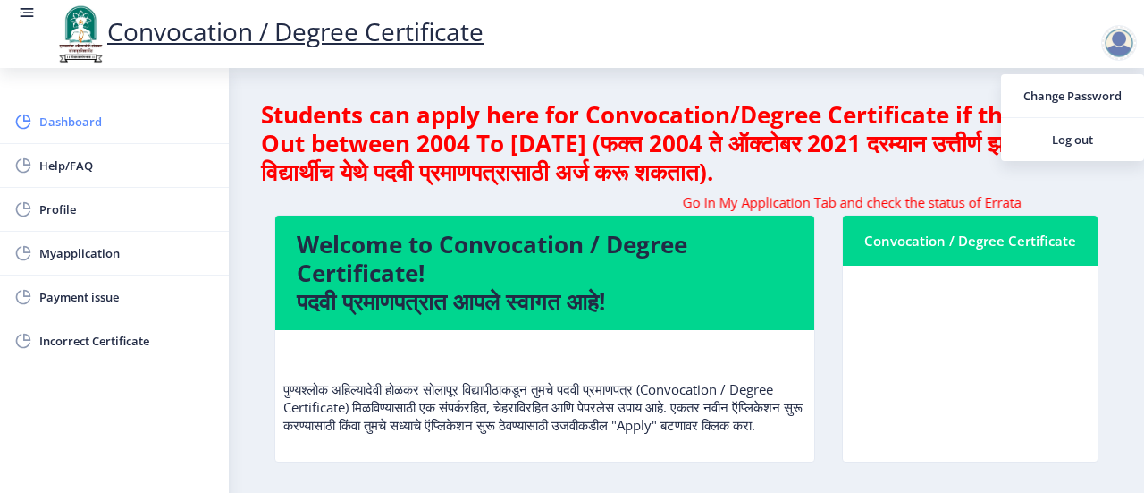
click at [95, 124] on span "Dashboard" at bounding box center [126, 121] width 175 height 21
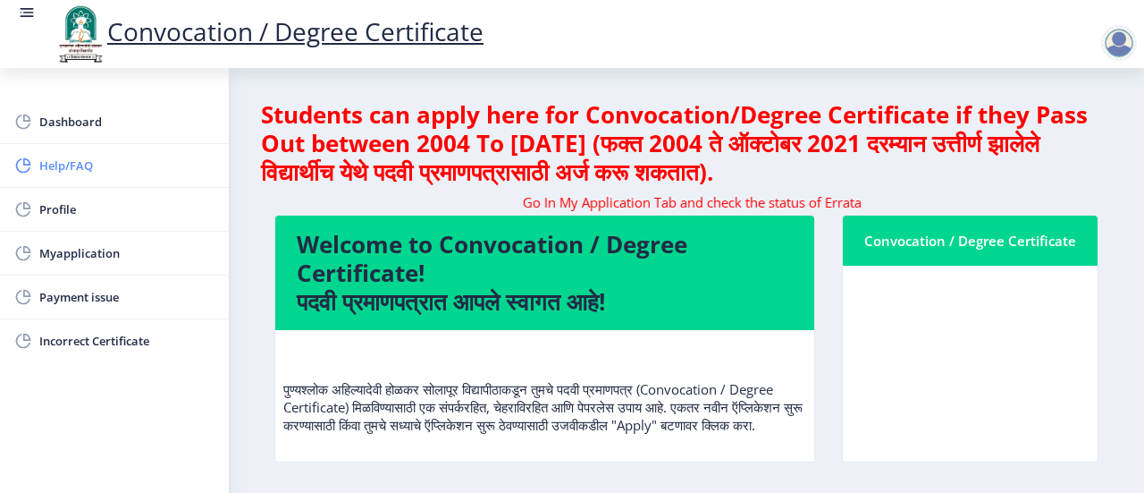
click at [89, 150] on link "Help/FAQ" at bounding box center [114, 165] width 229 height 43
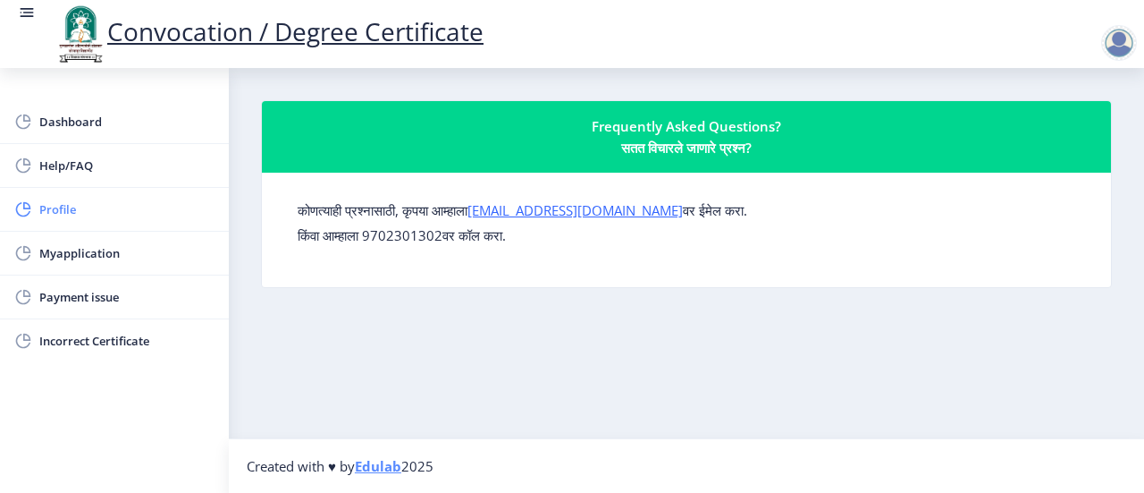
click at [113, 225] on link "Profile" at bounding box center [114, 209] width 229 height 43
select select
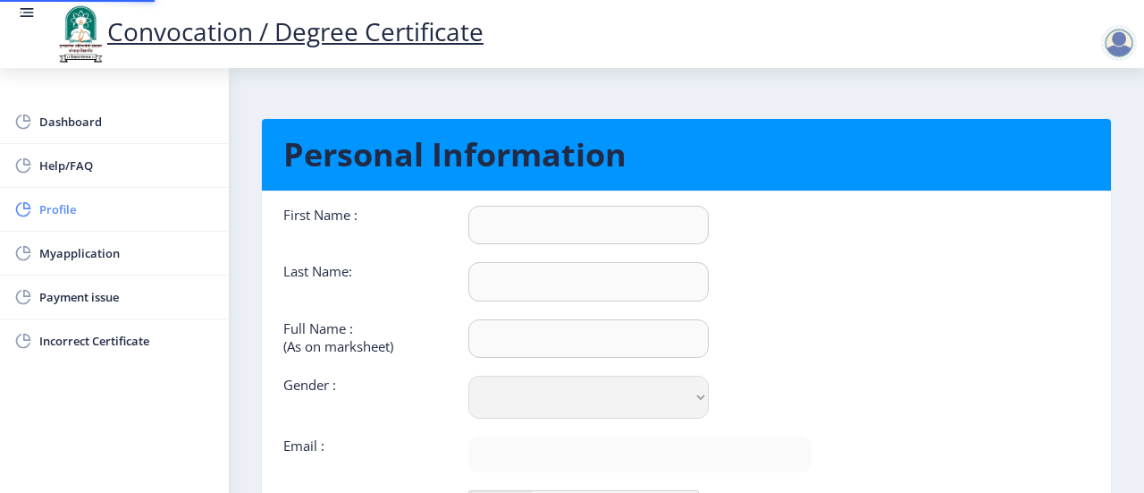
type input "Prashant"
type input "[PERSON_NAME]"
type input "Prashant [PERSON_NAME]"
select select "[DEMOGRAPHIC_DATA]"
type input "[EMAIL_ADDRESS][DOMAIN_NAME]"
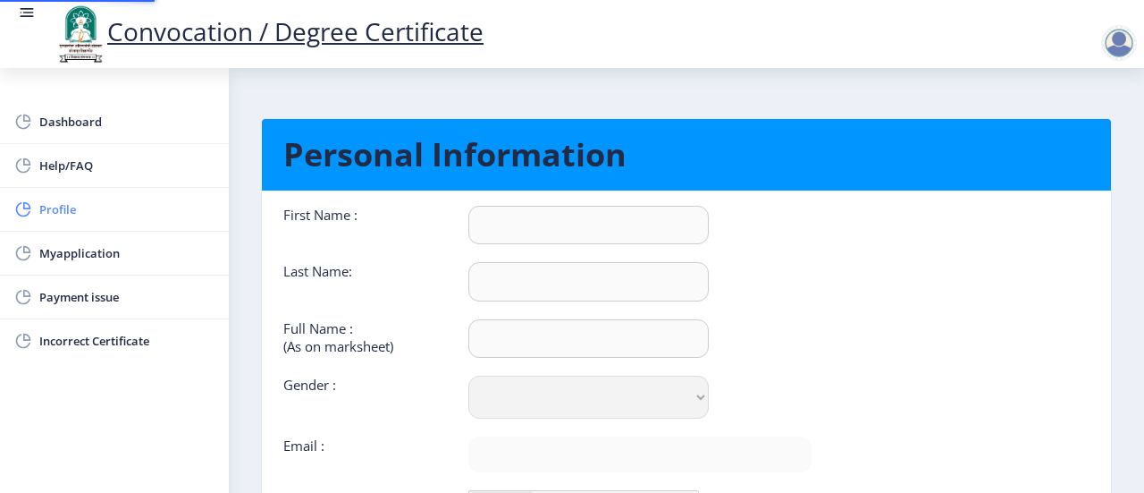
type input "9096249849"
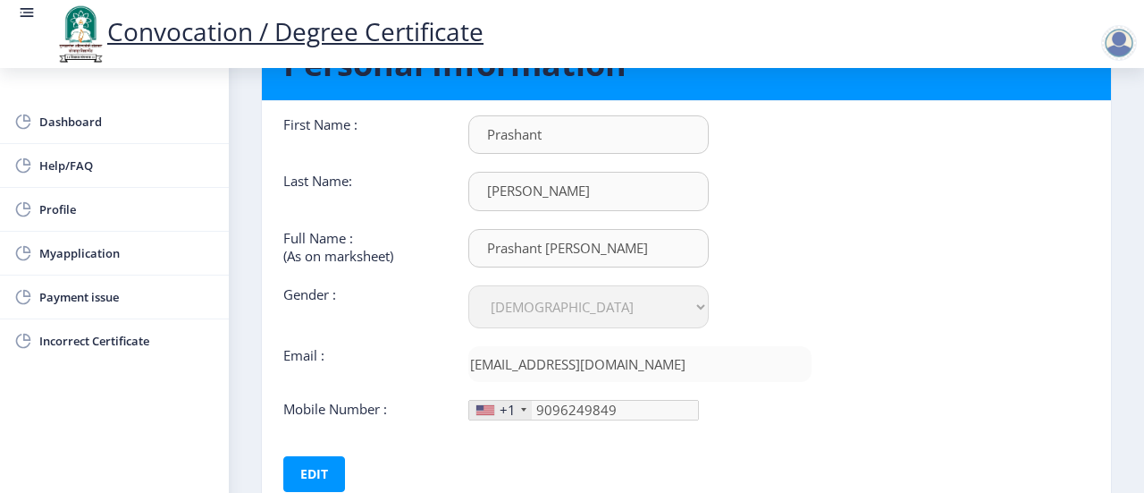
scroll to position [179, 0]
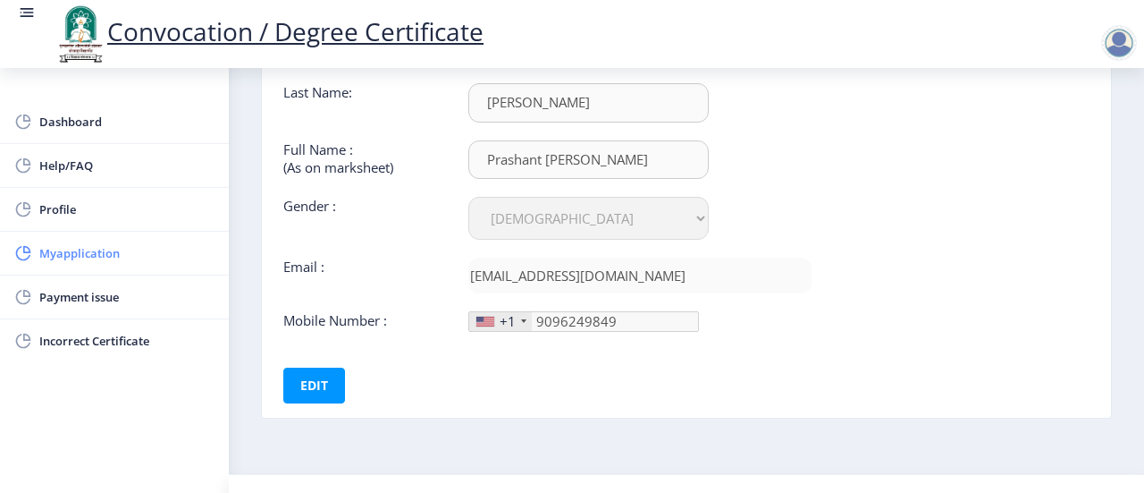
click at [138, 260] on span "Myapplication" at bounding box center [126, 252] width 175 height 21
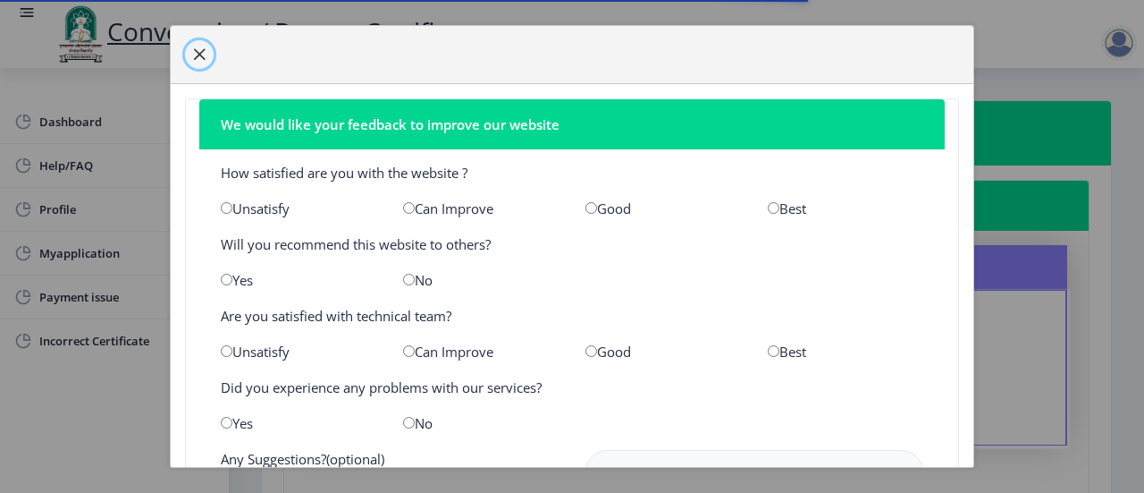
click at [188, 53] on button "button" at bounding box center [199, 54] width 29 height 29
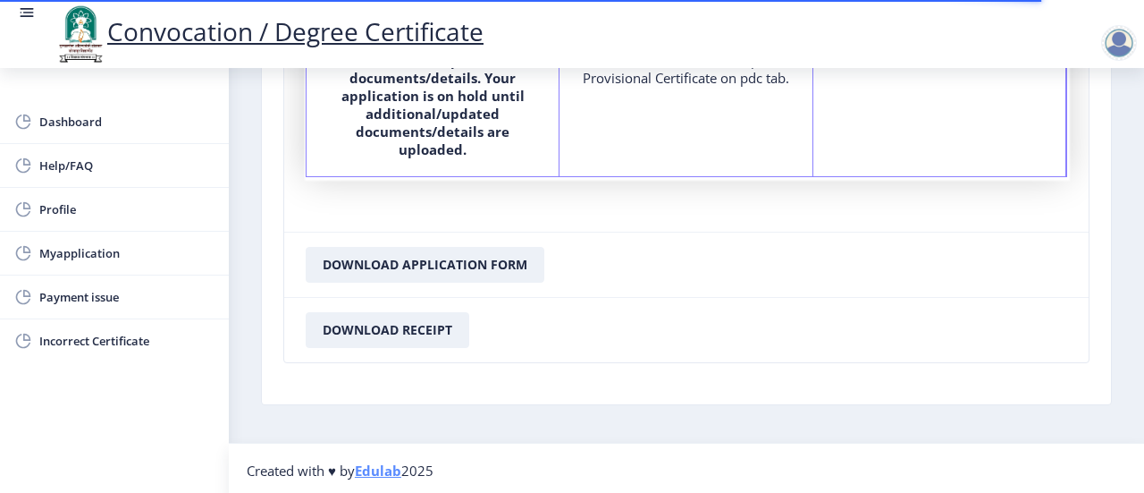
scroll to position [268, 0]
click at [506, 269] on button "Download Application Form" at bounding box center [425, 265] width 239 height 36
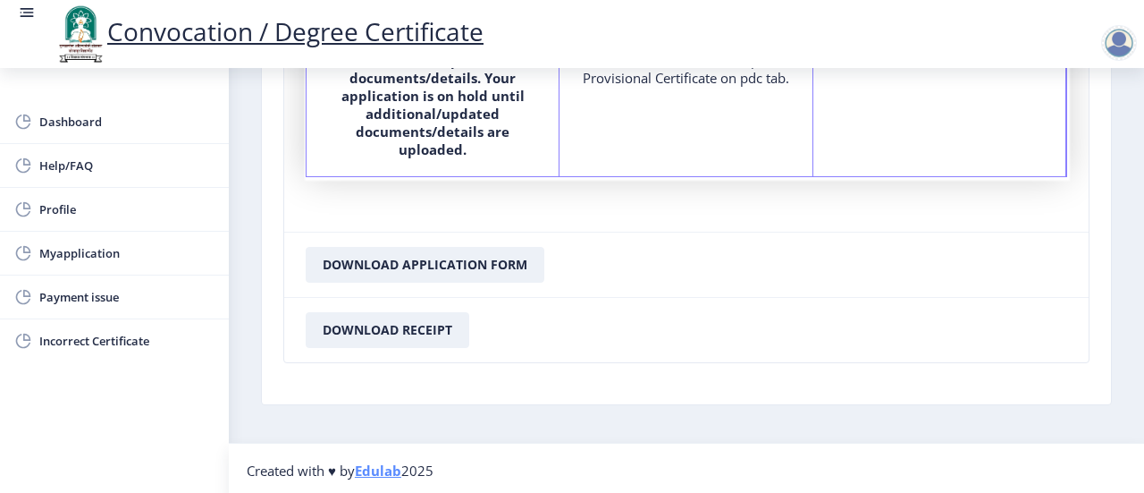
click at [881, 292] on nb-card-footer "Download Application Form" at bounding box center [686, 264] width 804 height 65
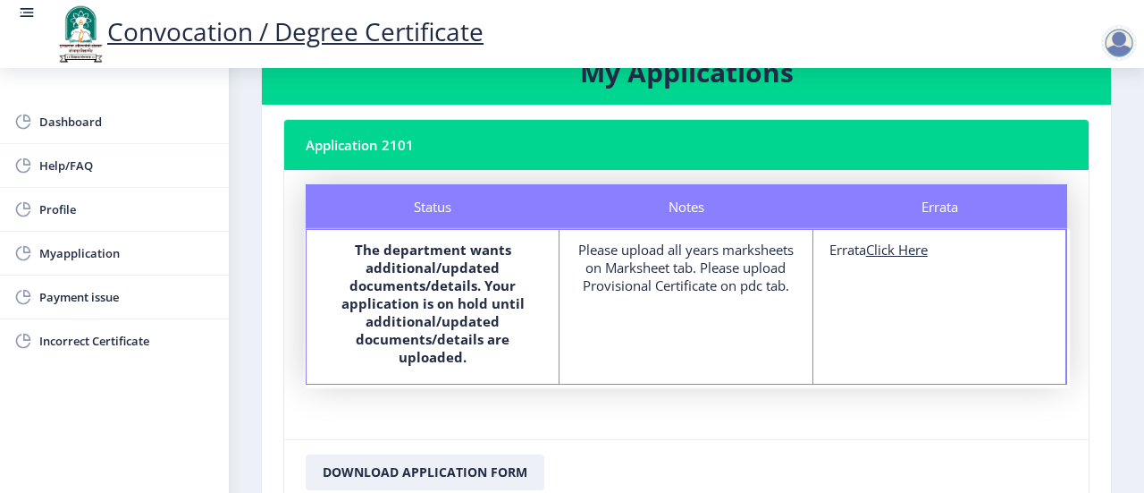
scroll to position [0, 0]
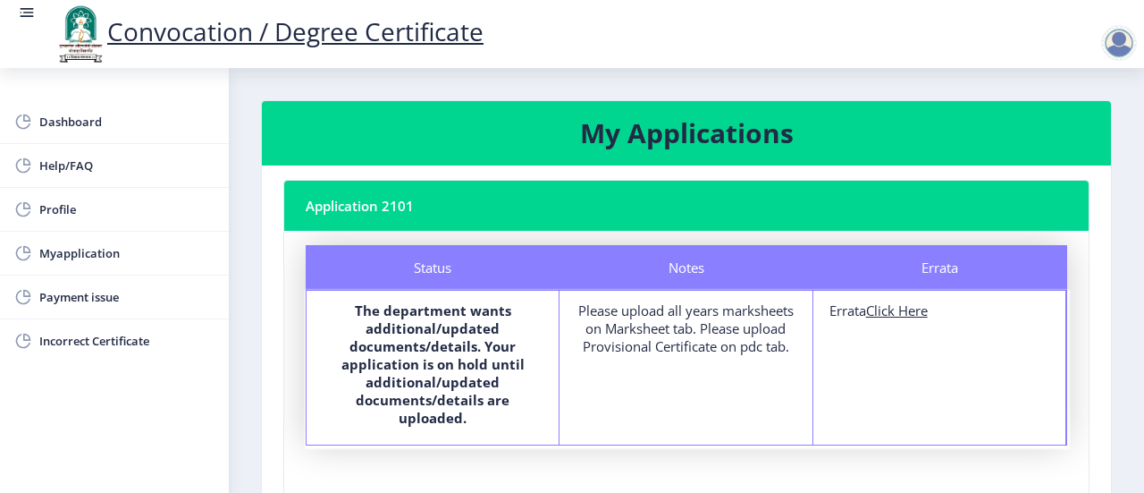
click at [1132, 42] on div at bounding box center [1119, 43] width 36 height 36
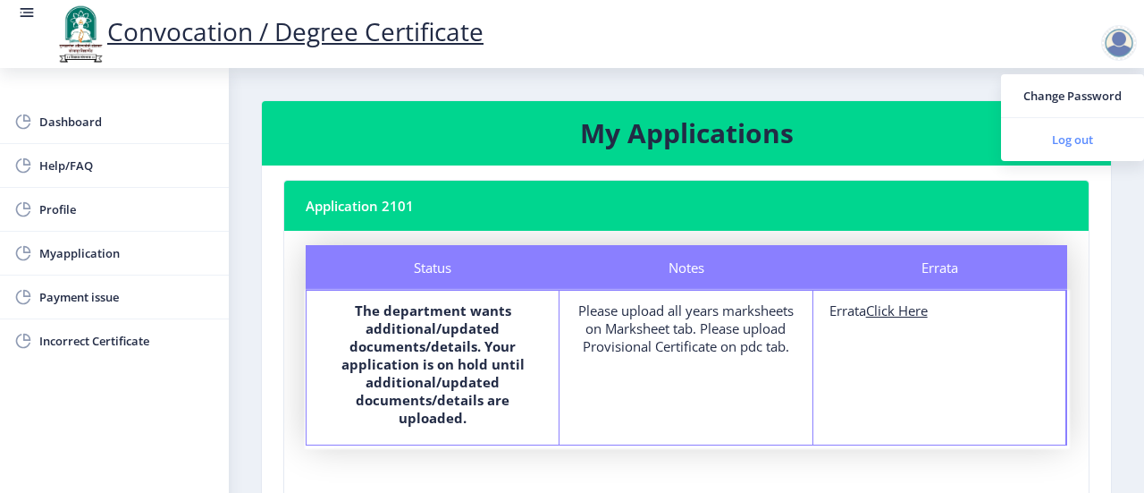
click at [1066, 134] on span "Log out" at bounding box center [1072, 139] width 114 height 21
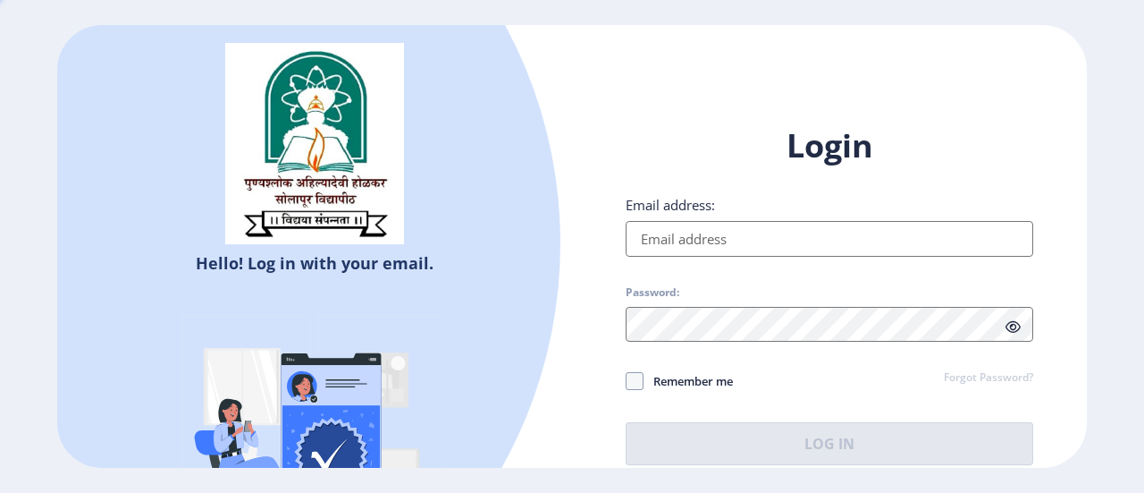
type input "[EMAIL_ADDRESS][DOMAIN_NAME]"
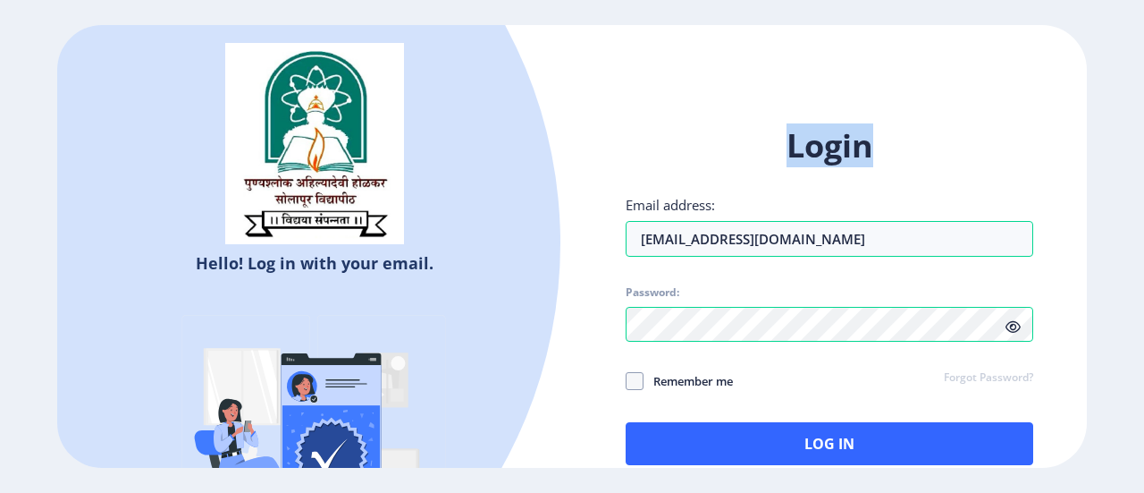
drag, startPoint x: 783, startPoint y: 147, endPoint x: 874, endPoint y: 151, distance: 91.2
click at [874, 151] on h1 "Login" at bounding box center [830, 145] width 408 height 43
